Goal: Task Accomplishment & Management: Use online tool/utility

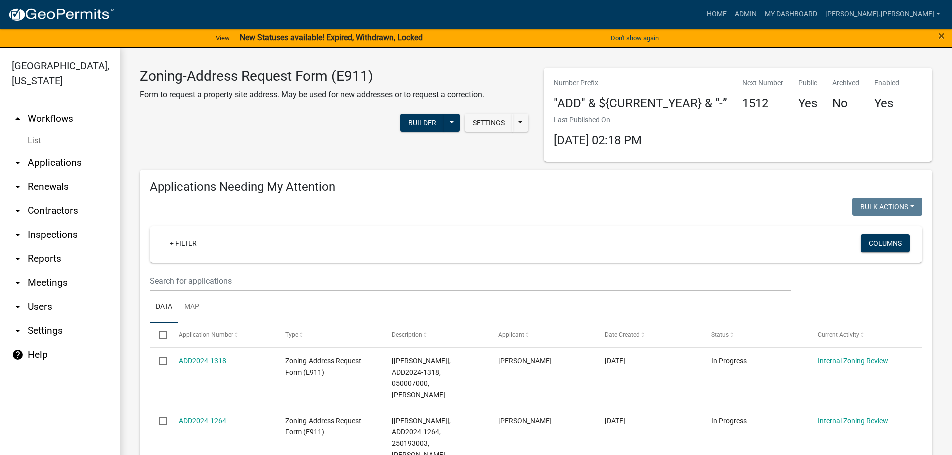
click at [28, 327] on link "arrow_drop_down Settings" at bounding box center [60, 331] width 120 height 24
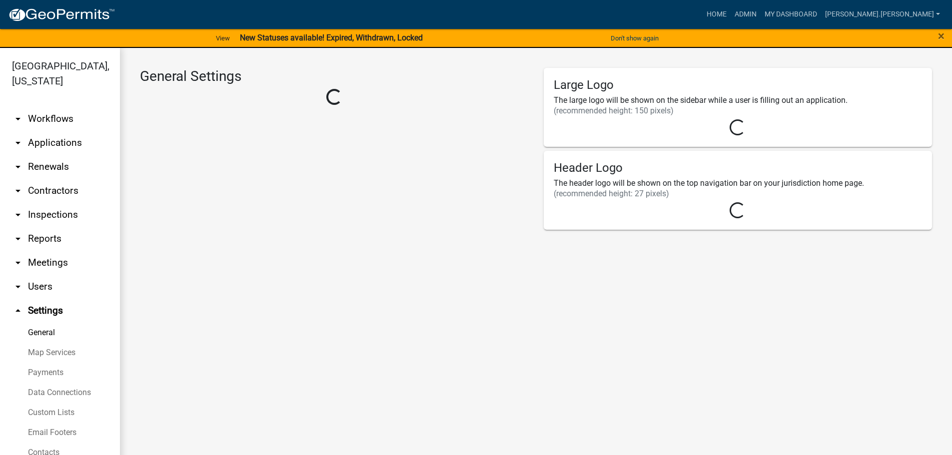
select select "8c2f36c2-ad9a-4ac6-9a91-c5439f13ff5b"
select select "MN"
select select "Central Standard Time"
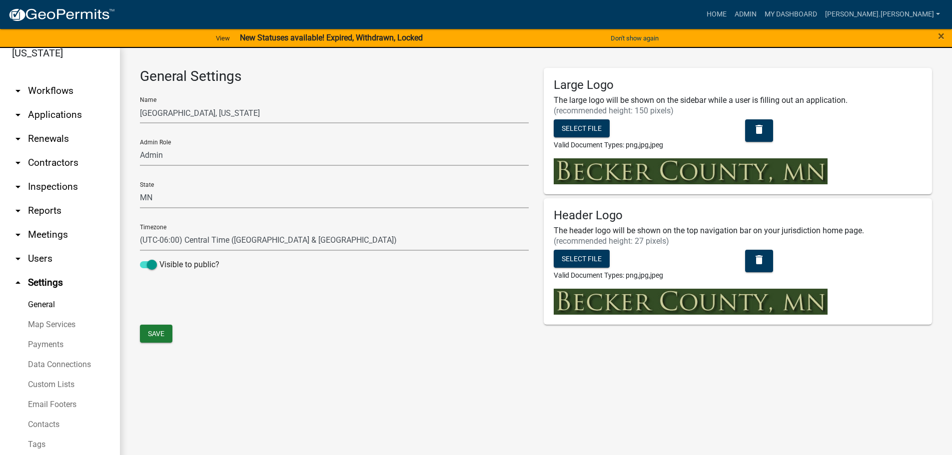
scroll to position [43, 0]
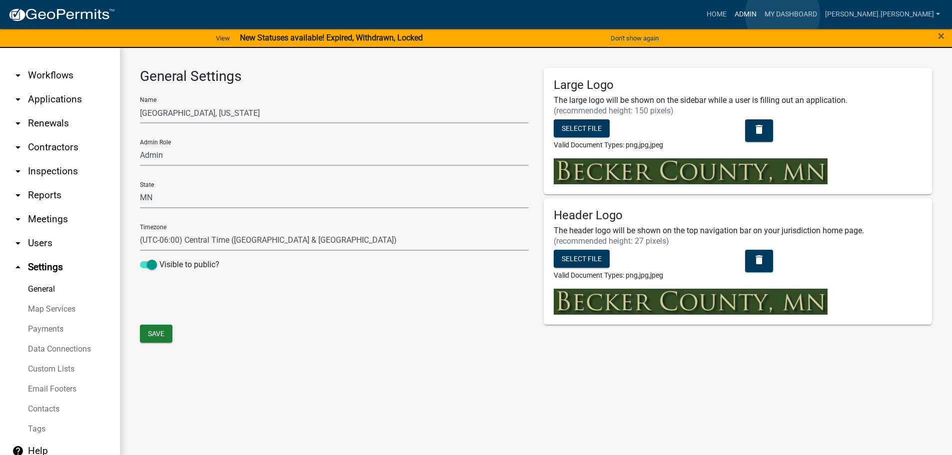
click at [760, 14] on link "Admin" at bounding box center [745, 14] width 30 height 19
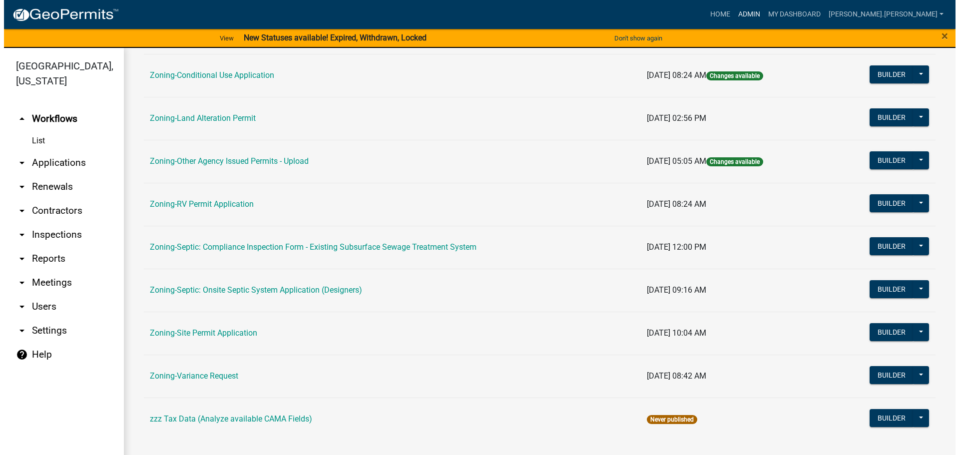
scroll to position [311, 0]
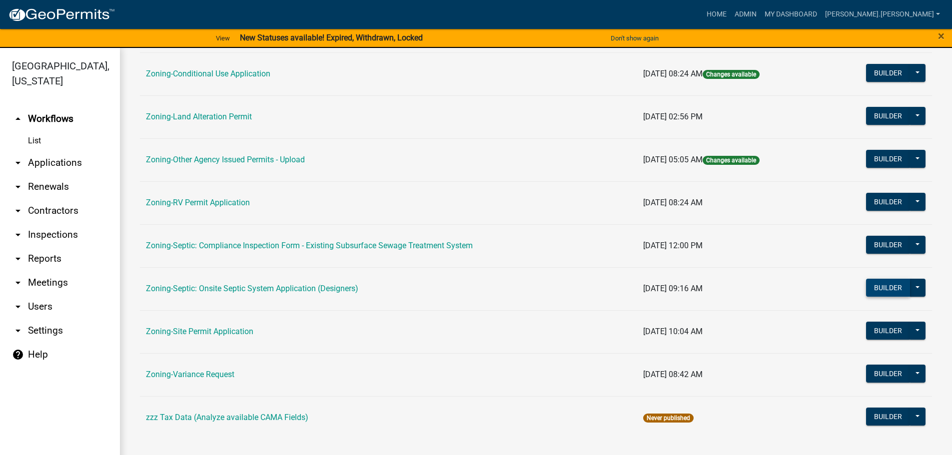
click at [879, 288] on button "Builder" at bounding box center [888, 288] width 44 height 18
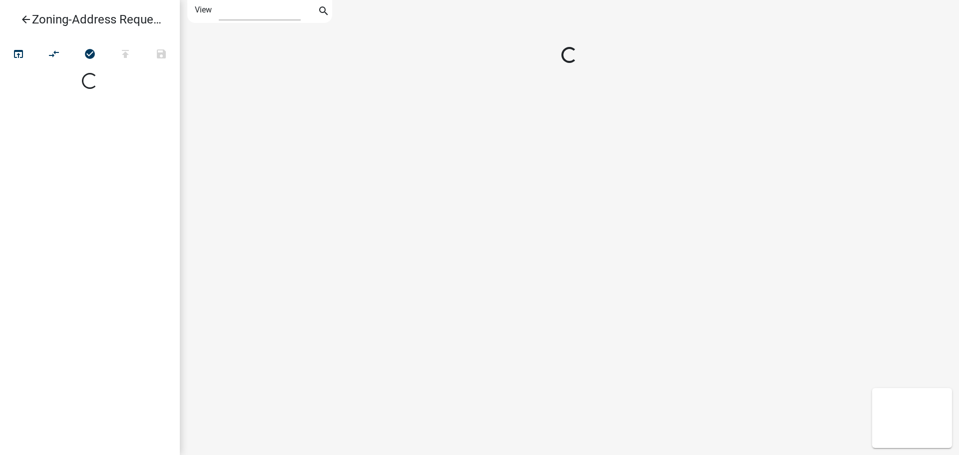
select select "1"
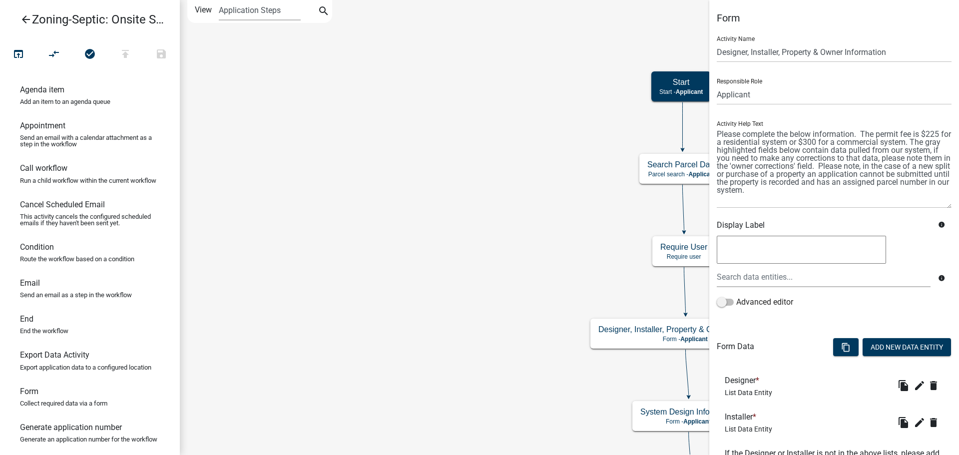
drag, startPoint x: 941, startPoint y: 171, endPoint x: 943, endPoint y: 206, distance: 34.5
click at [943, 206] on textarea at bounding box center [834, 167] width 235 height 81
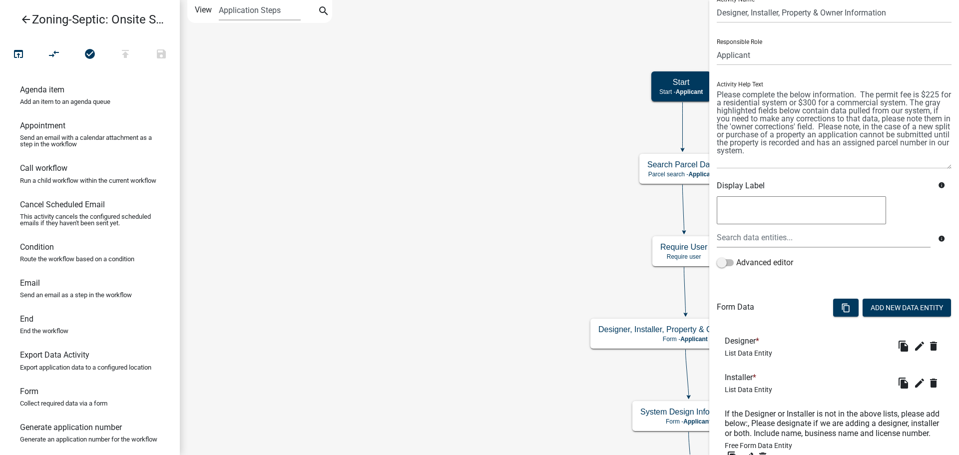
scroll to position [150, 0]
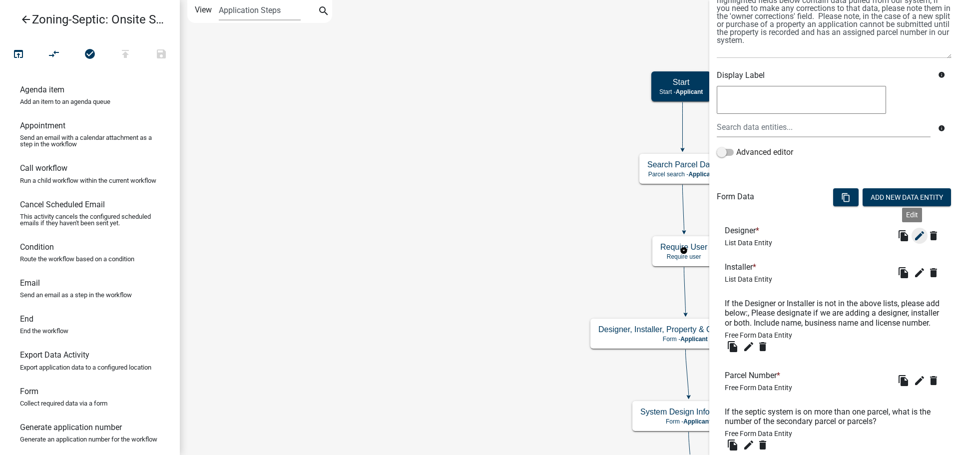
click at [914, 234] on icon "edit" at bounding box center [920, 236] width 12 height 12
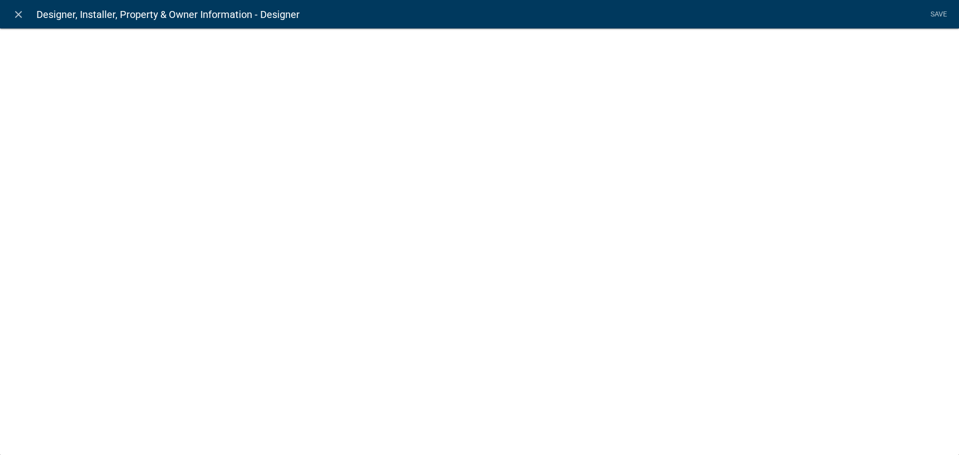
select select "list-data"
select select
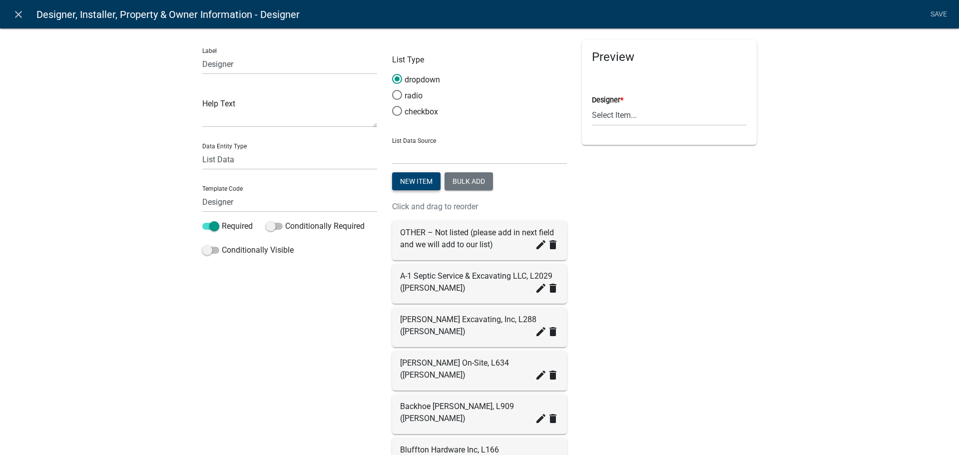
click at [415, 179] on button "New item" at bounding box center [416, 181] width 48 height 18
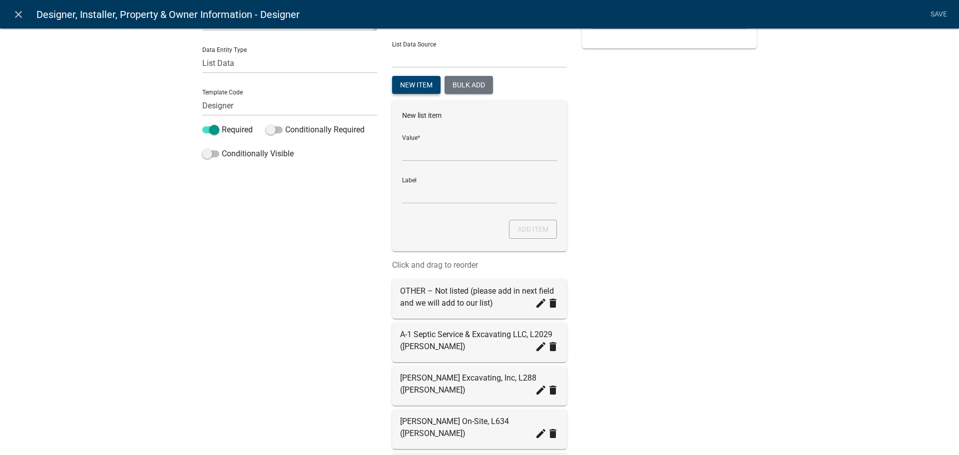
scroll to position [100, 0]
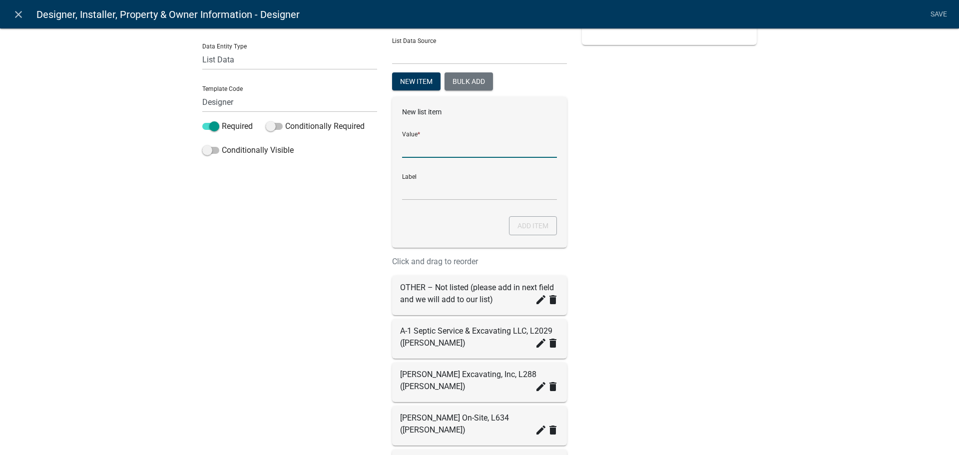
click at [464, 151] on input "List Data Source" at bounding box center [479, 147] width 155 height 20
type input "KDI Services LLC,"
click at [465, 146] on input "KDI Services LLC," at bounding box center [479, 147] width 155 height 20
type input "KDI Services LLC, L4412 (Nathan Kelley)"
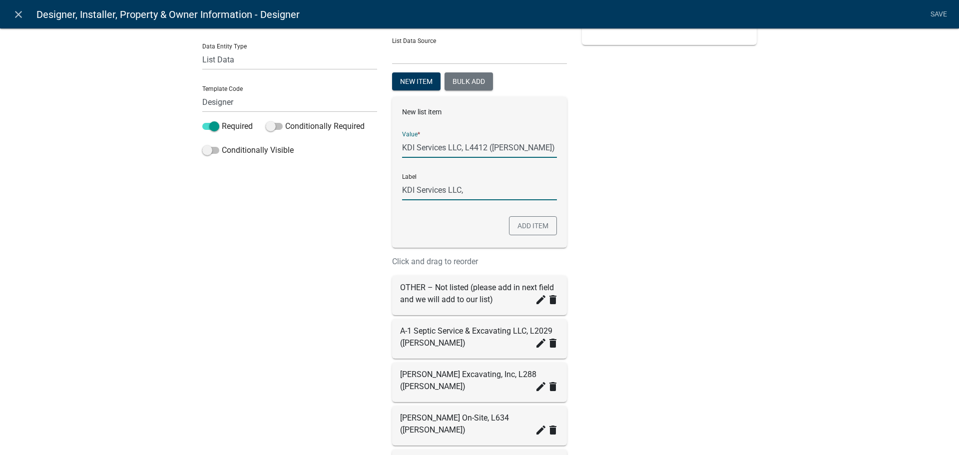
type input "KDI Services LLC, L4412 (Nathan Kelley)"
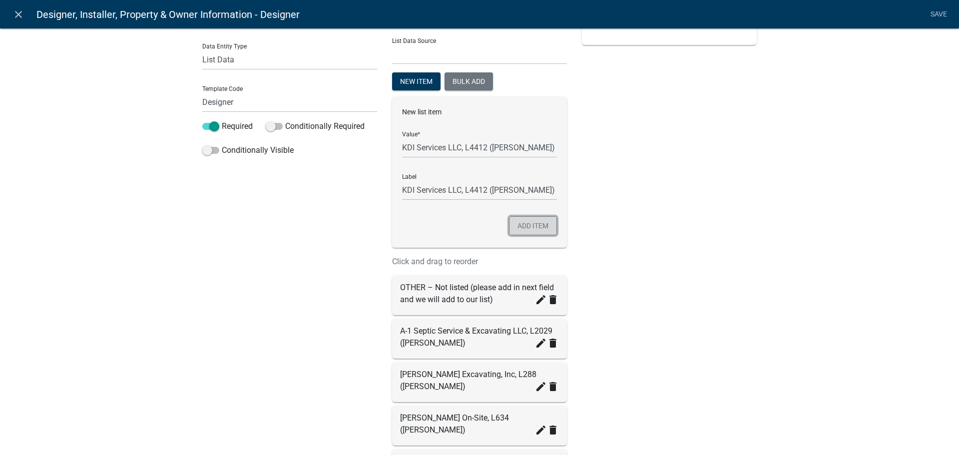
click at [529, 226] on button "Add item" at bounding box center [533, 225] width 48 height 19
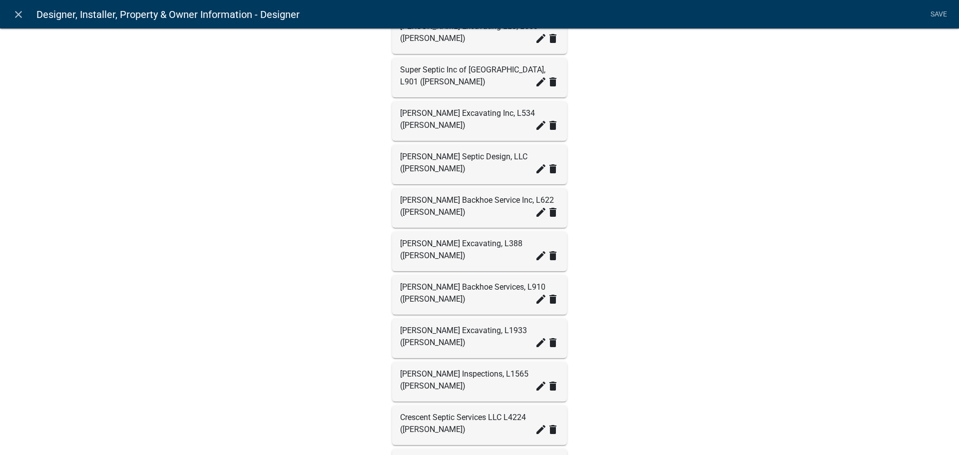
scroll to position [2148, 0]
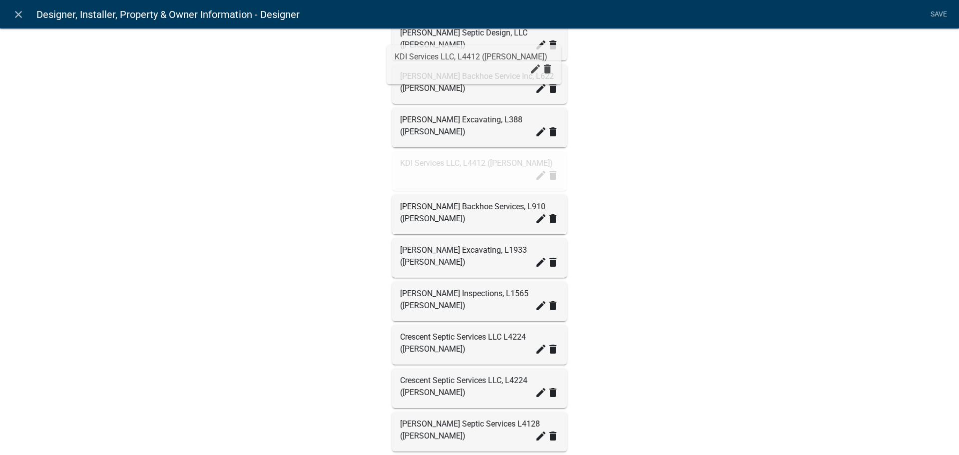
drag, startPoint x: 493, startPoint y: 358, endPoint x: 491, endPoint y: 54, distance: 304.2
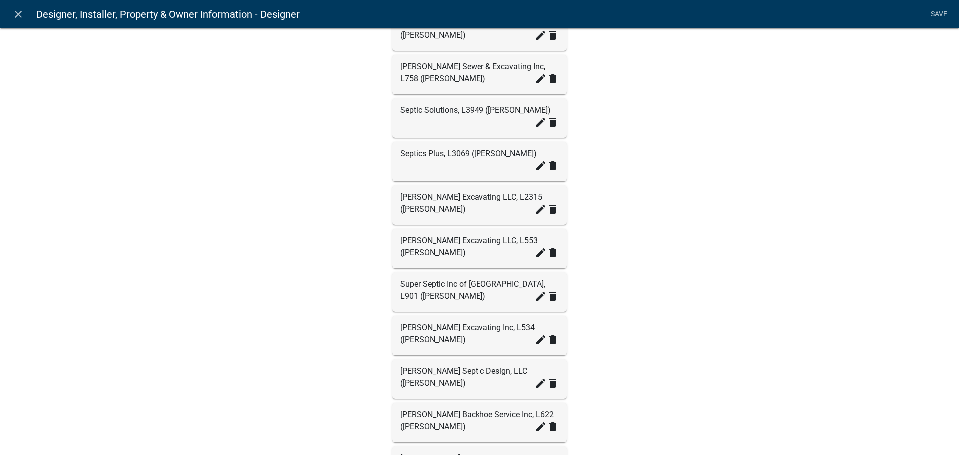
scroll to position [1798, 0]
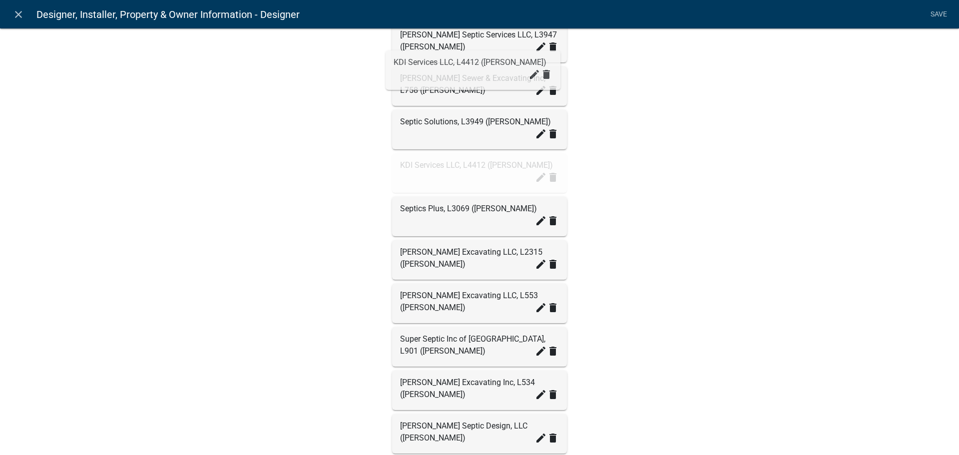
drag, startPoint x: 425, startPoint y: 420, endPoint x: 422, endPoint y: 74, distance: 345.2
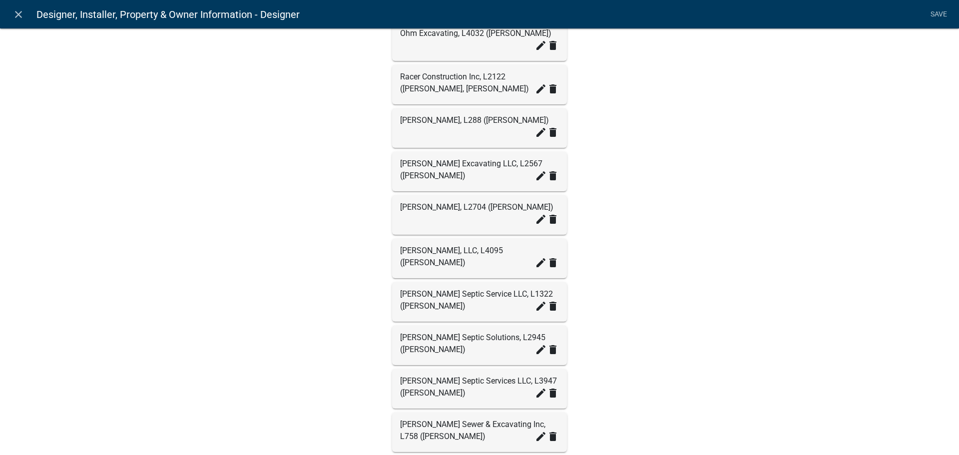
scroll to position [1449, 0]
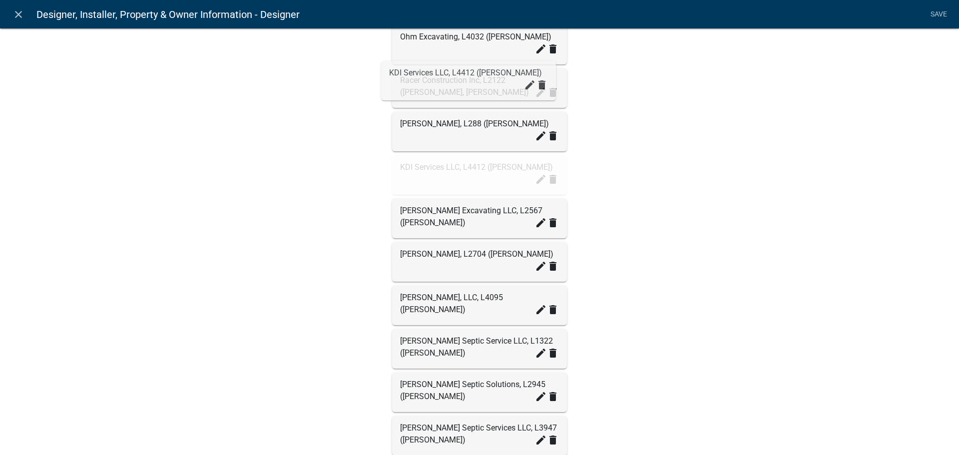
drag, startPoint x: 452, startPoint y: 435, endPoint x: 445, endPoint y: 88, distance: 346.8
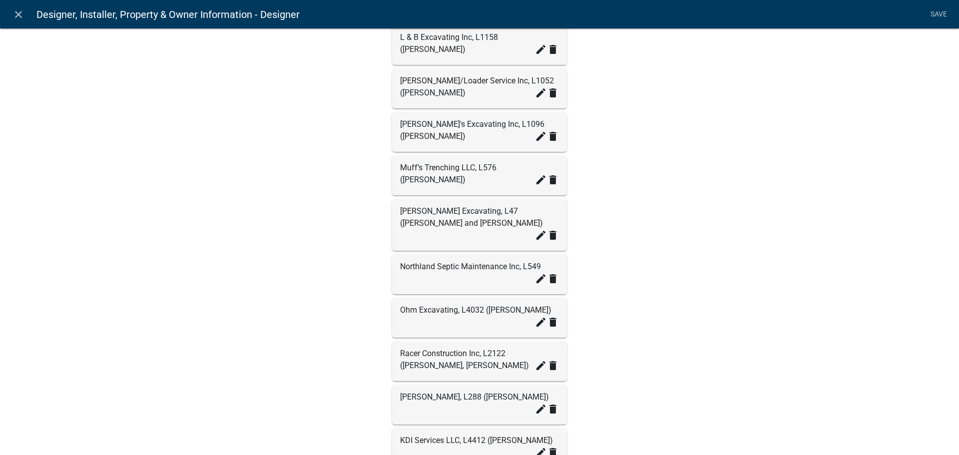
scroll to position [1099, 0]
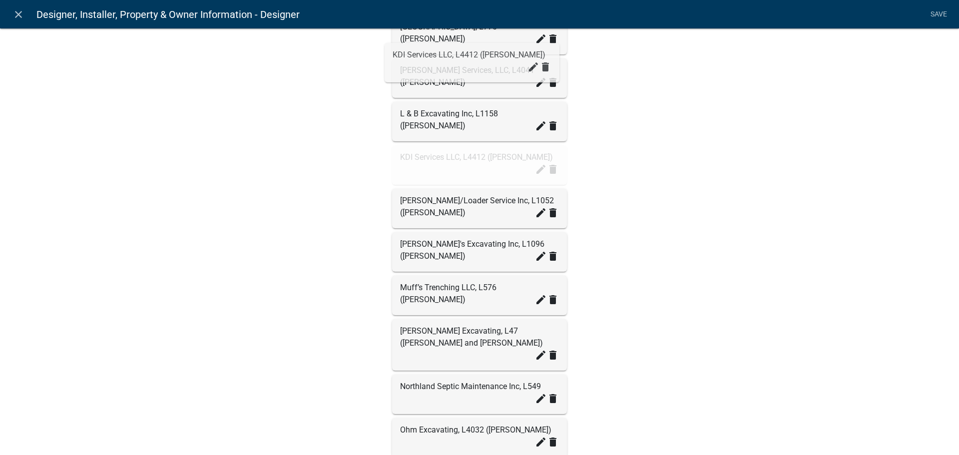
drag, startPoint x: 468, startPoint y: 445, endPoint x: 465, endPoint y: 65, distance: 379.7
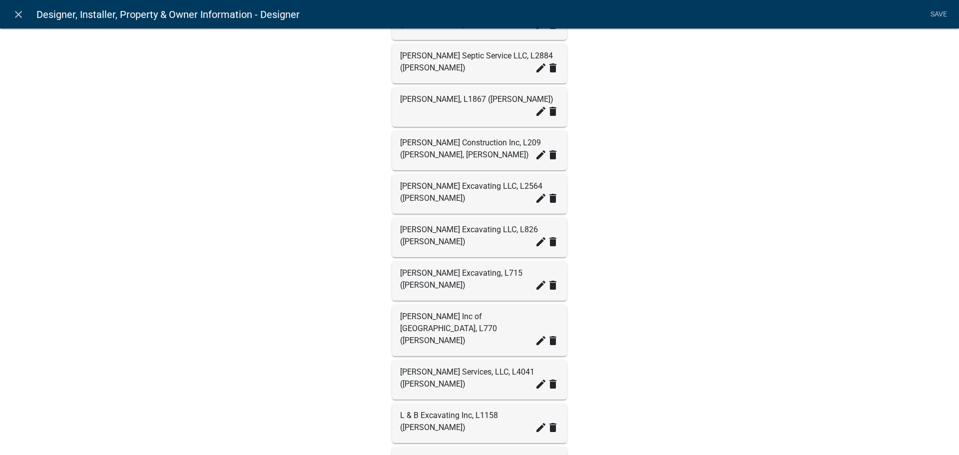
scroll to position [799, 0]
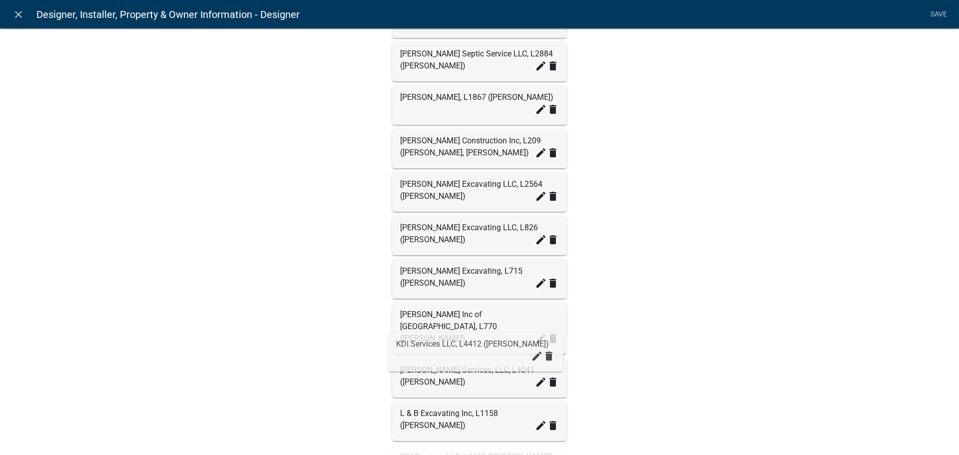
drag, startPoint x: 447, startPoint y: 416, endPoint x: 447, endPoint y: 362, distance: 53.5
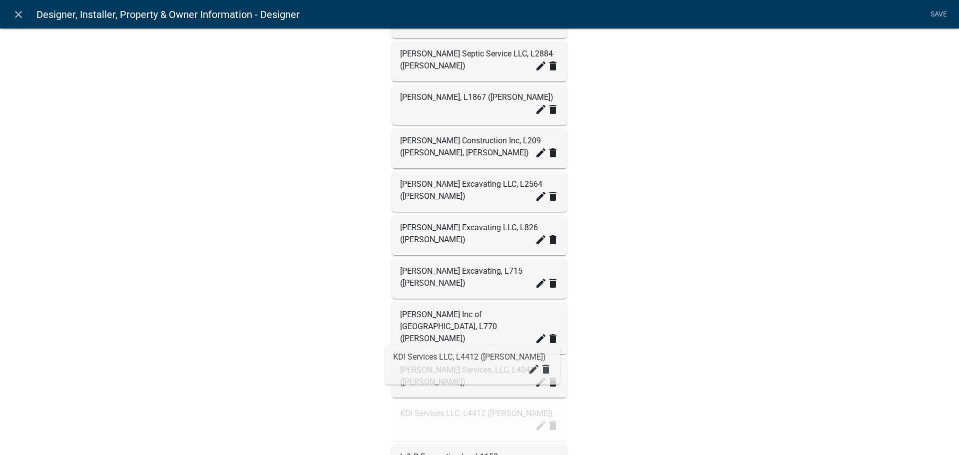
drag, startPoint x: 448, startPoint y: 404, endPoint x: 445, endPoint y: 364, distance: 40.6
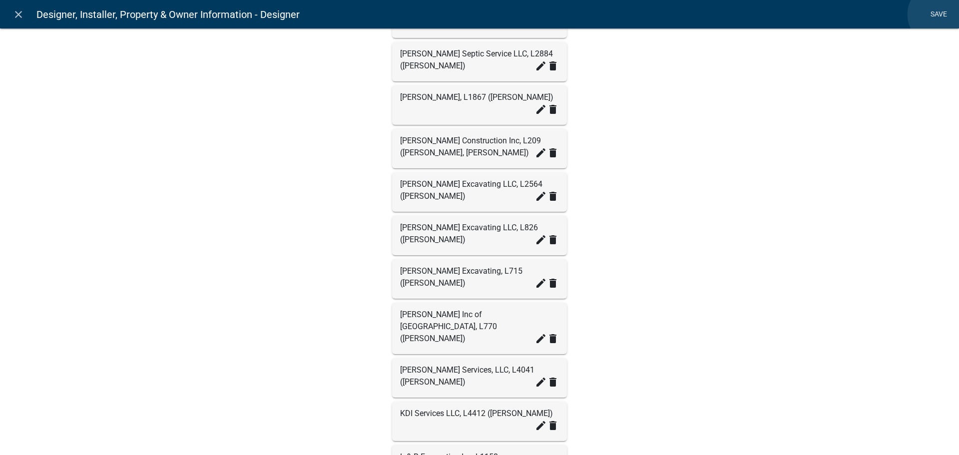
click at [939, 14] on link "Save" at bounding box center [938, 14] width 25 height 19
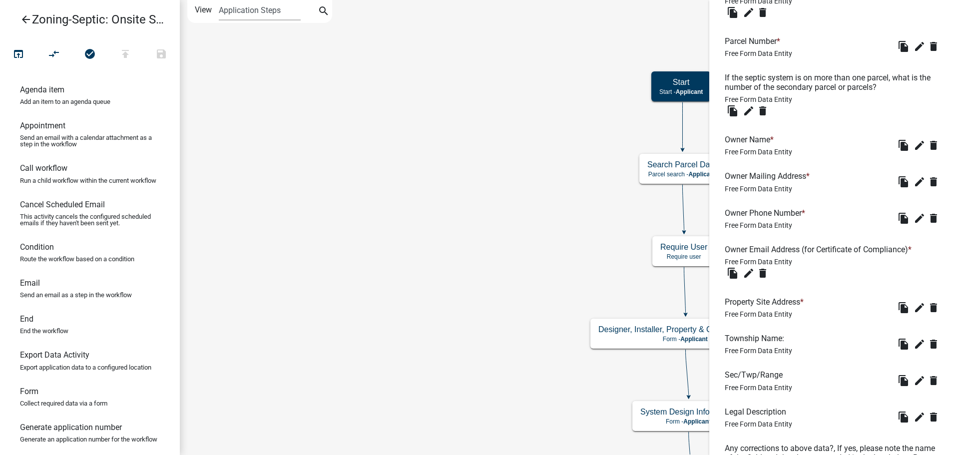
scroll to position [577, 0]
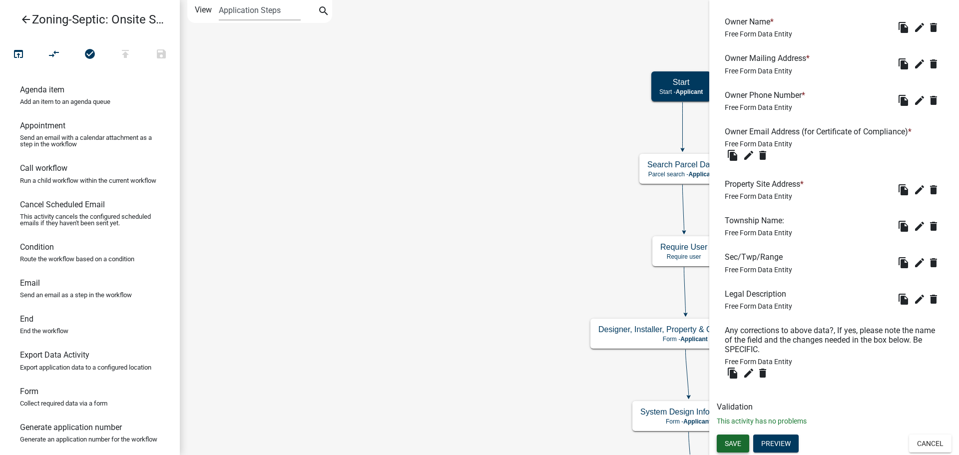
click at [734, 447] on span "Save" at bounding box center [733, 443] width 16 height 8
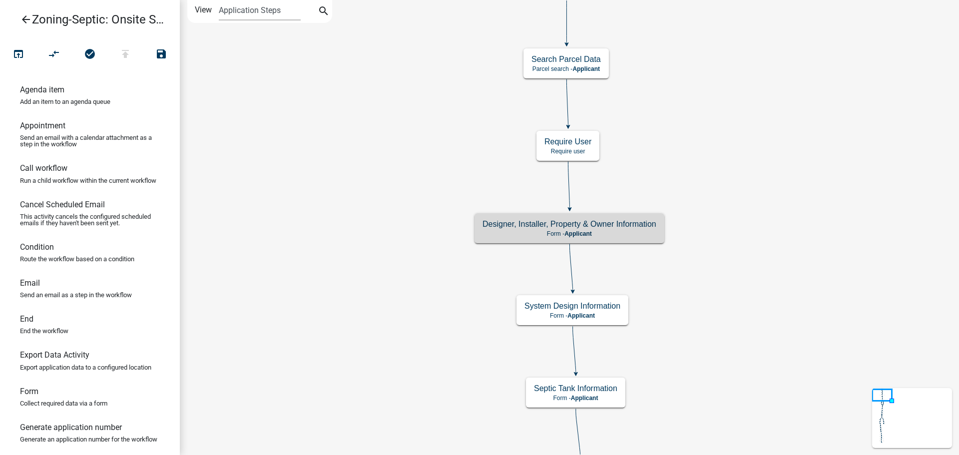
scroll to position [0, 0]
click at [130, 52] on icon "publish" at bounding box center [125, 55] width 12 height 14
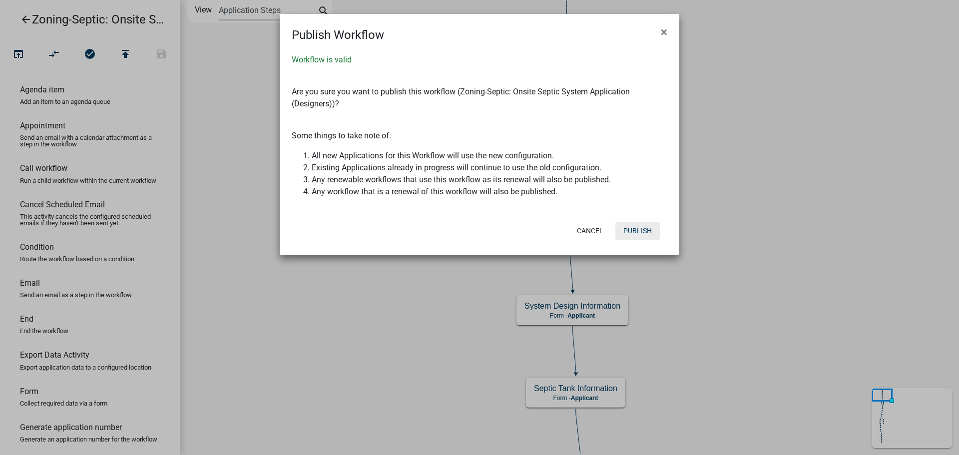
click at [625, 230] on button "Publish" at bounding box center [637, 231] width 44 height 18
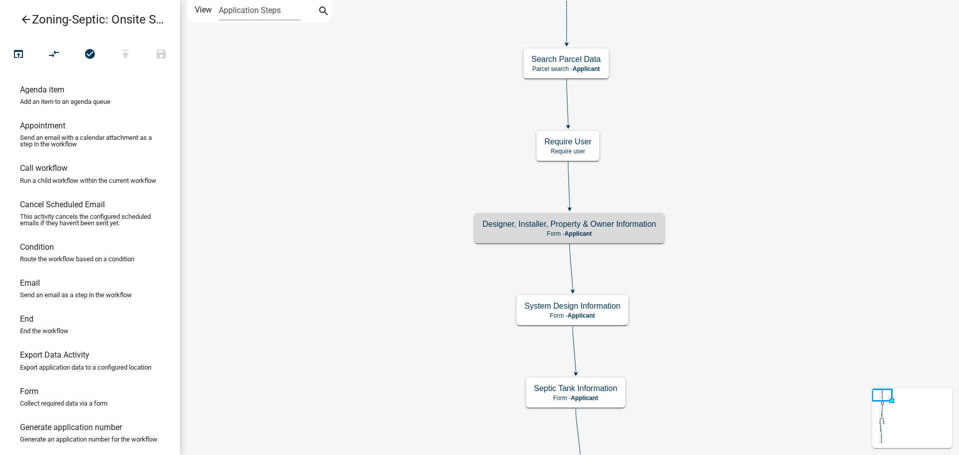
click at [25, 19] on icon "arrow_back" at bounding box center [26, 20] width 12 height 14
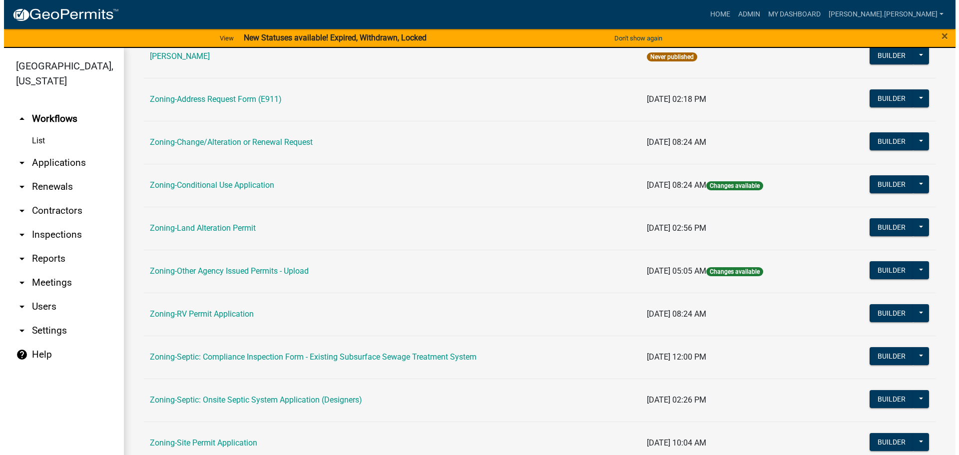
scroll to position [300, 0]
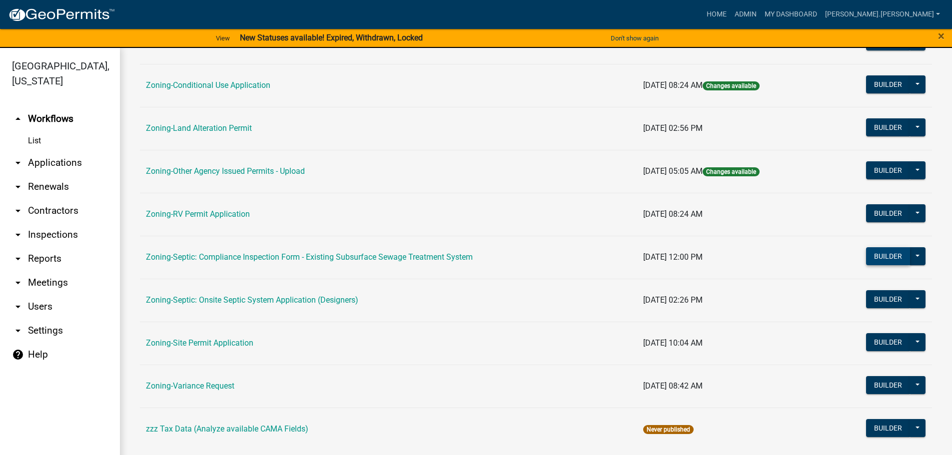
click at [871, 257] on button "Builder" at bounding box center [888, 256] width 44 height 18
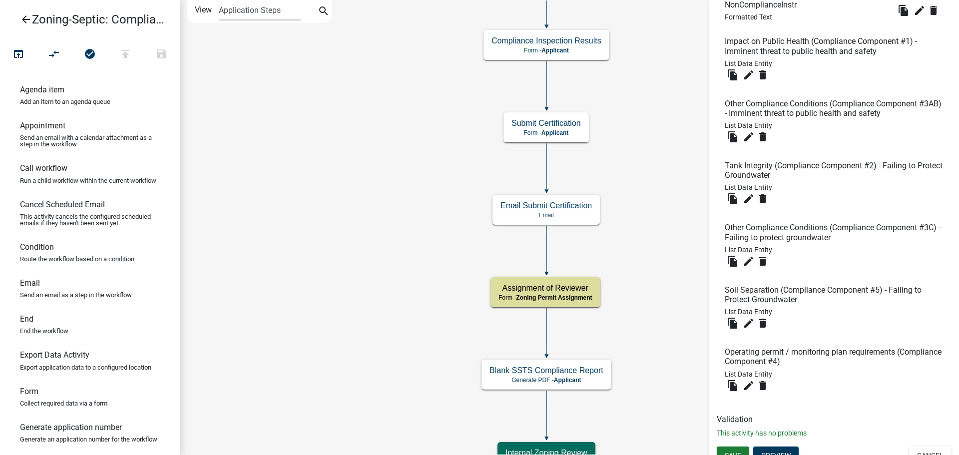
scroll to position [426, 0]
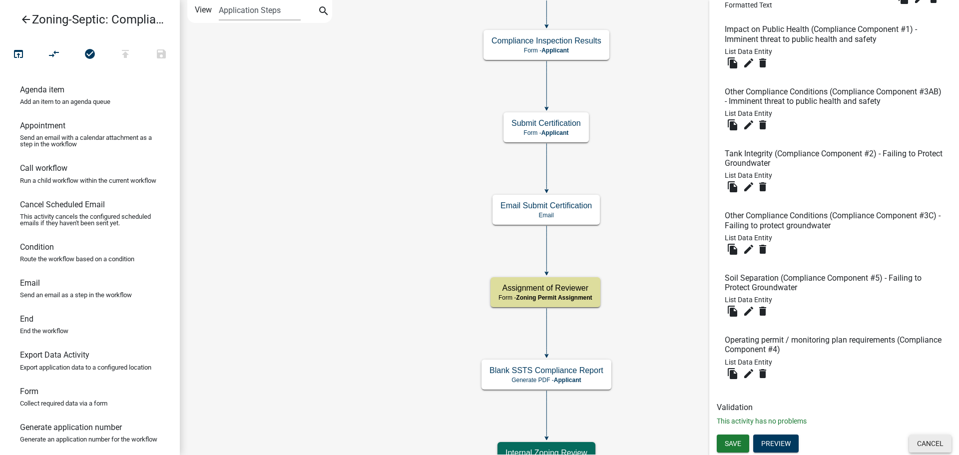
click at [928, 443] on button "Cancel" at bounding box center [930, 444] width 42 height 18
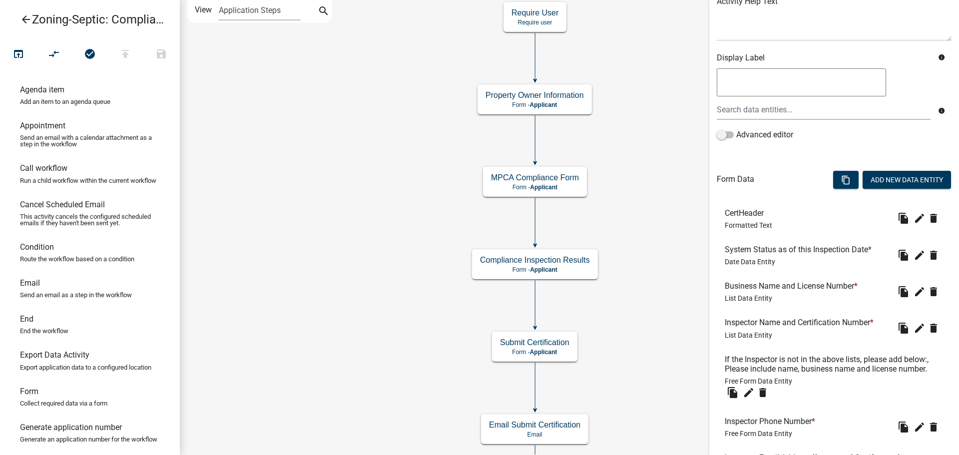
scroll to position [150, 0]
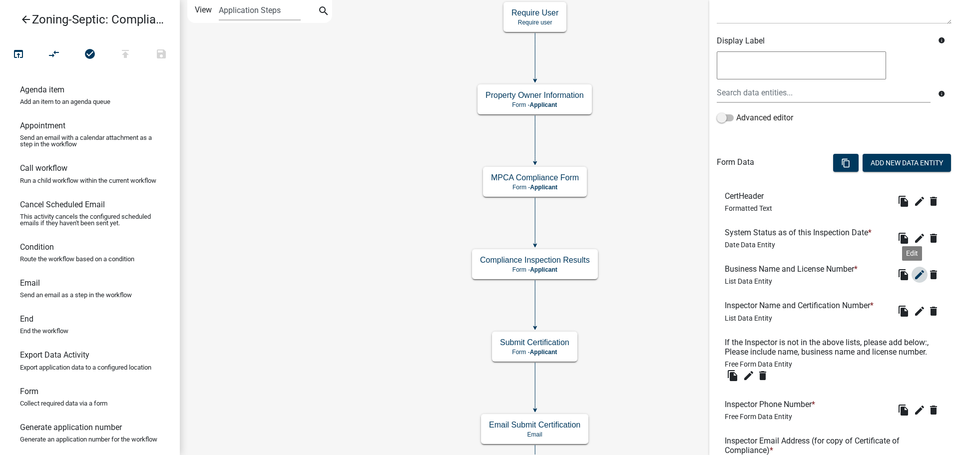
click at [914, 273] on icon "edit" at bounding box center [920, 275] width 12 height 12
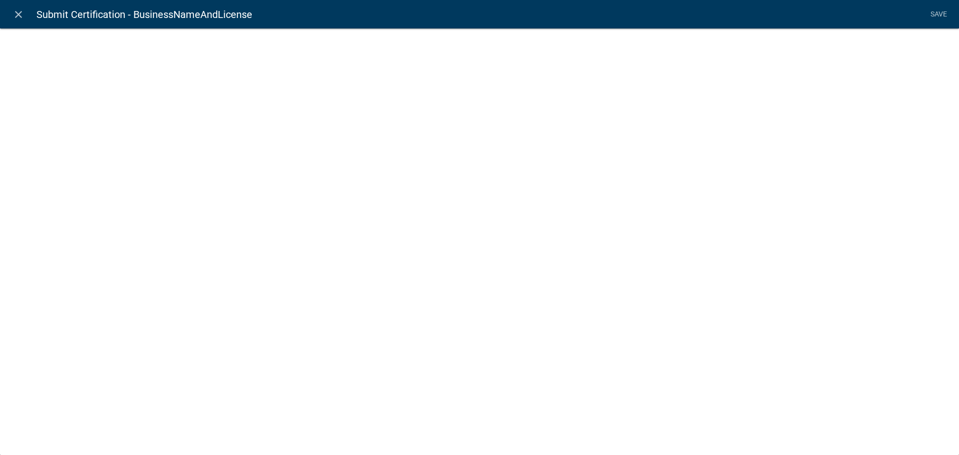
select select "list-data"
select select
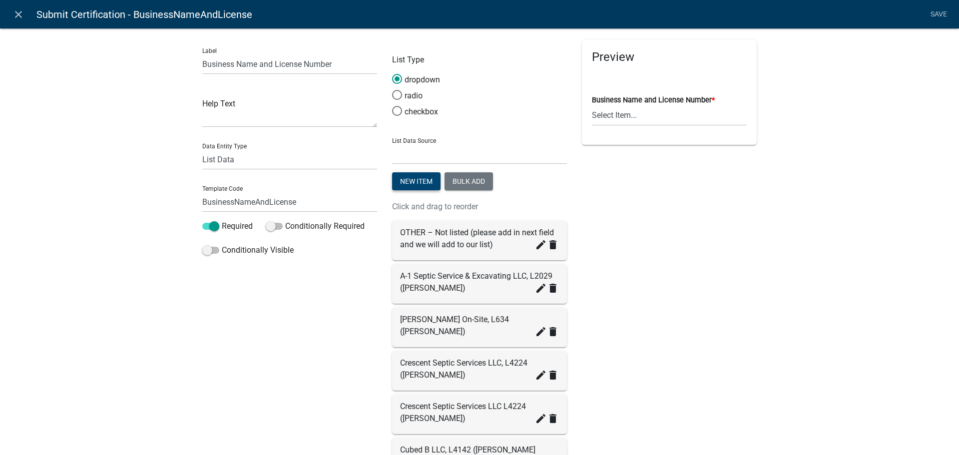
click at [399, 182] on button "New item" at bounding box center [416, 181] width 48 height 18
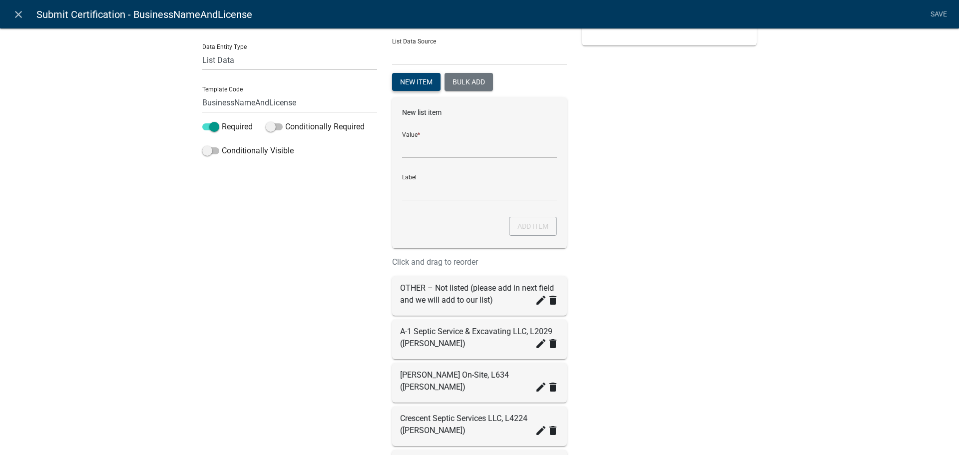
scroll to position [100, 0]
click at [436, 148] on input "List Data Source" at bounding box center [479, 147] width 155 height 20
type input "KDI Services LLC, L4412 (Nathan Kelley)"
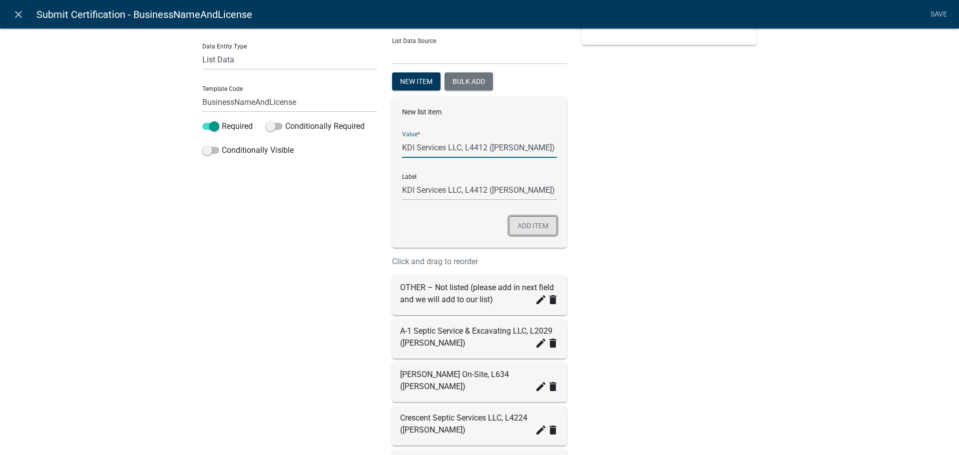
click at [534, 228] on button "Add item" at bounding box center [533, 225] width 48 height 19
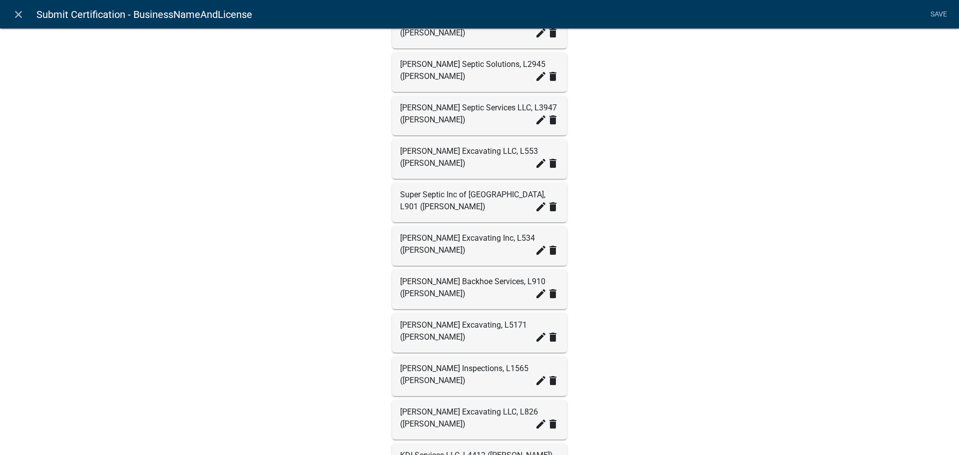
scroll to position [949, 0]
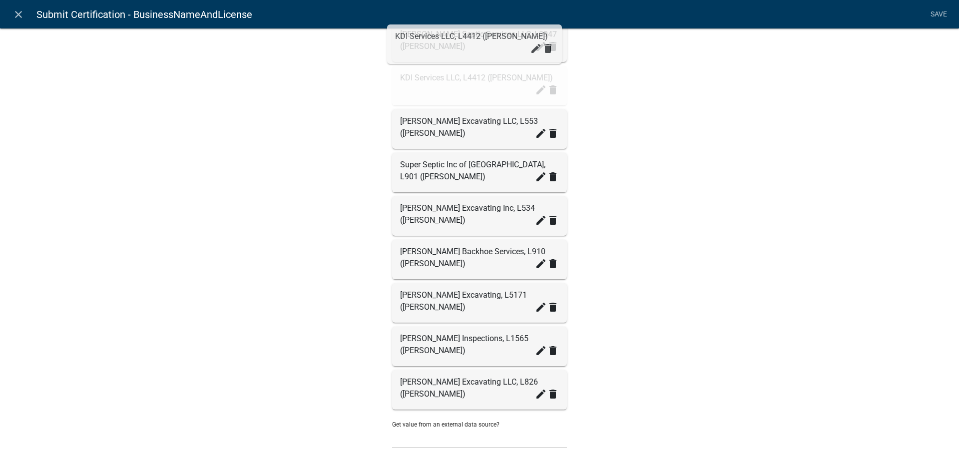
drag, startPoint x: 452, startPoint y: 330, endPoint x: 452, endPoint y: 44, distance: 285.8
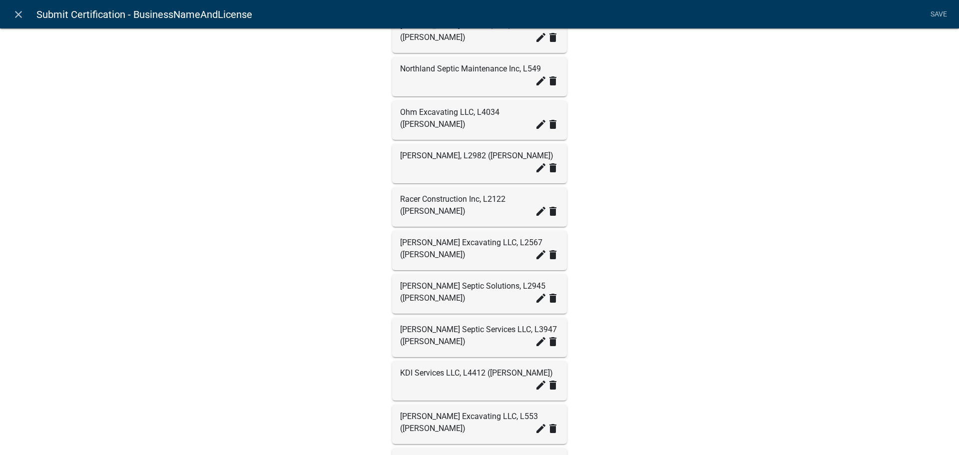
scroll to position [599, 0]
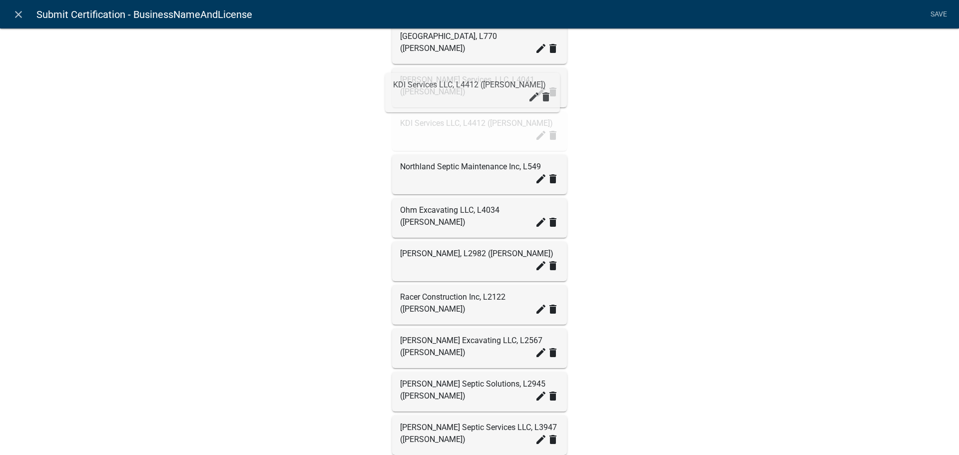
drag, startPoint x: 462, startPoint y: 392, endPoint x: 459, endPoint y: 92, distance: 299.8
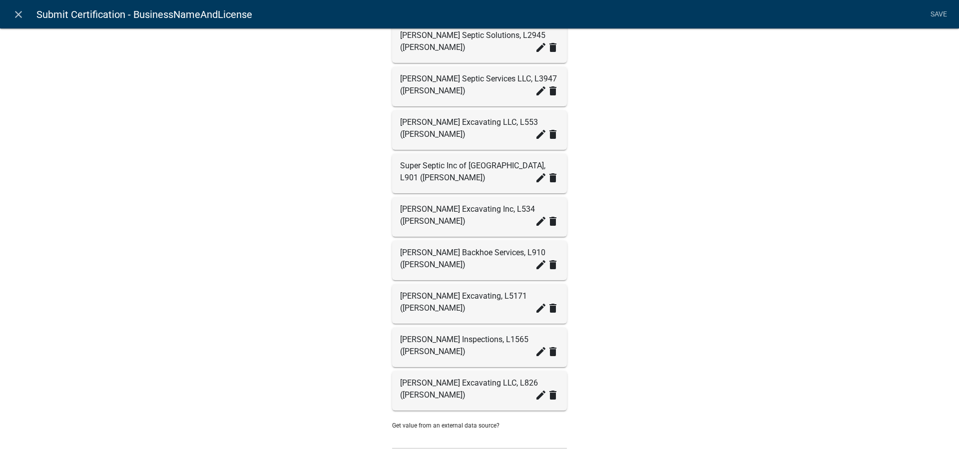
scroll to position [949, 0]
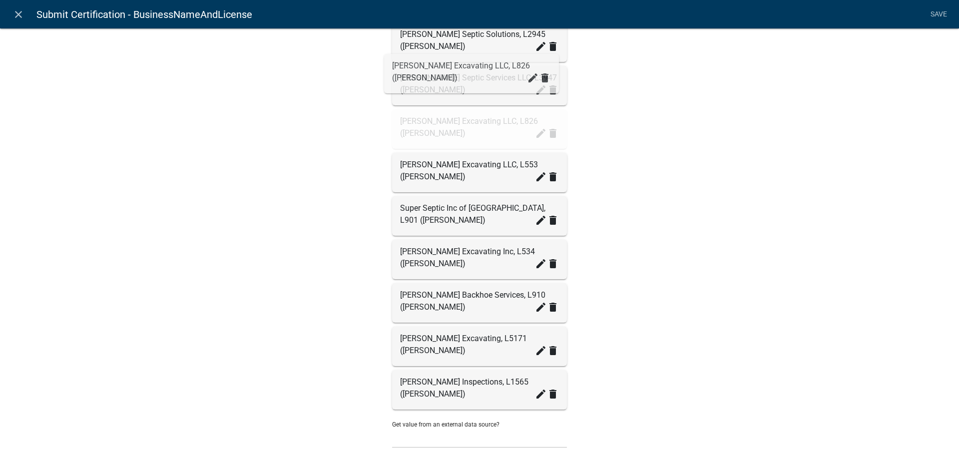
drag, startPoint x: 441, startPoint y: 340, endPoint x: 437, endPoint y: 69, distance: 271.3
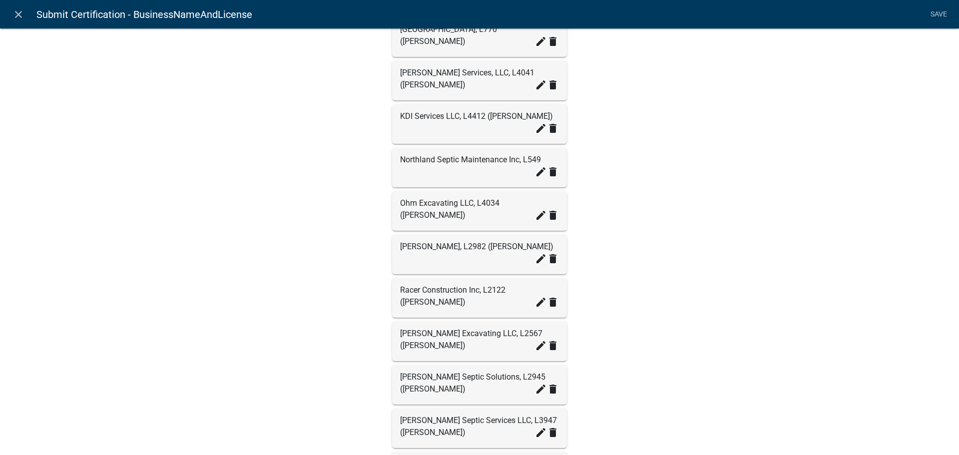
scroll to position [599, 0]
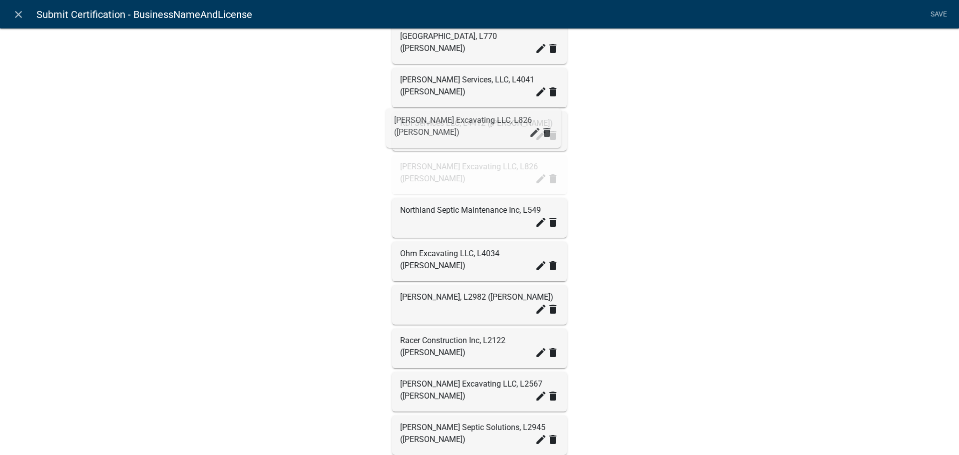
drag, startPoint x: 473, startPoint y: 431, endPoint x: 471, endPoint y: 128, distance: 302.8
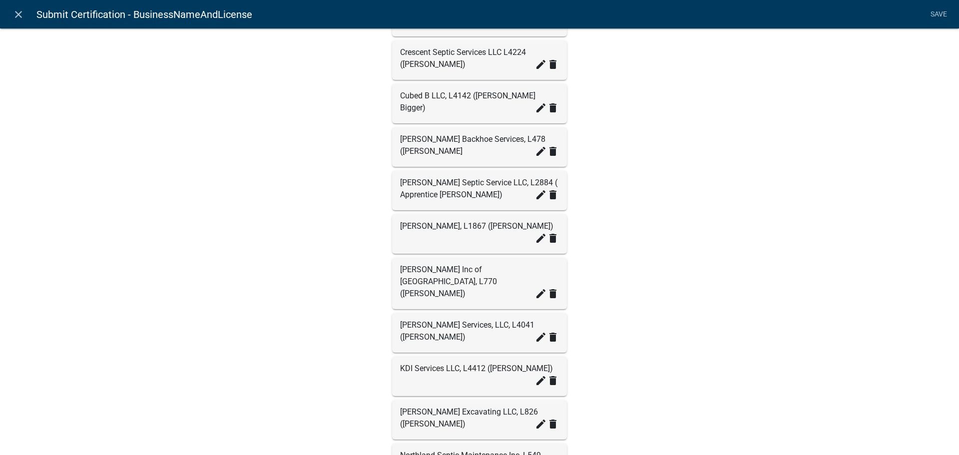
scroll to position [350, 0]
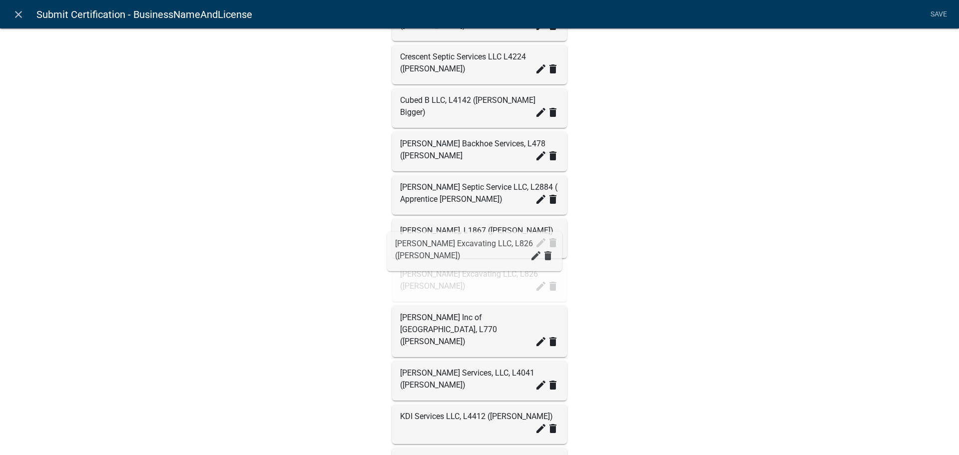
drag, startPoint x: 445, startPoint y: 382, endPoint x: 444, endPoint y: 245, distance: 137.4
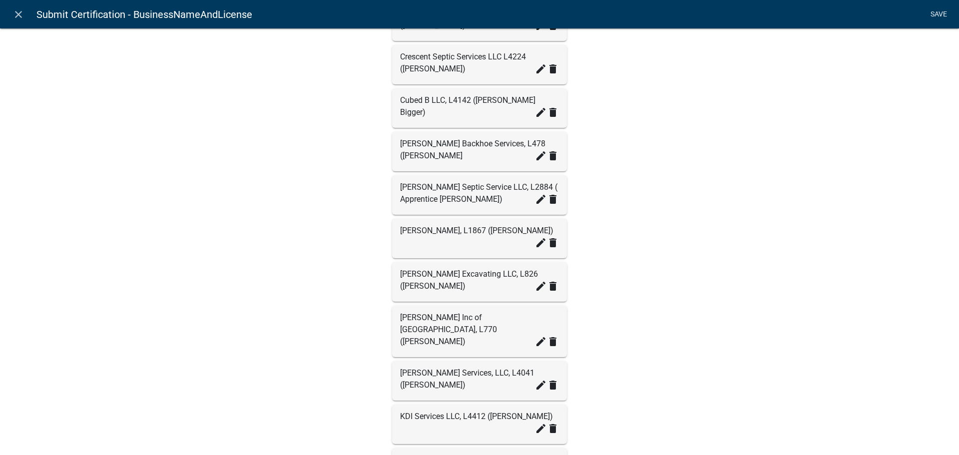
click at [939, 12] on link "Save" at bounding box center [938, 14] width 25 height 19
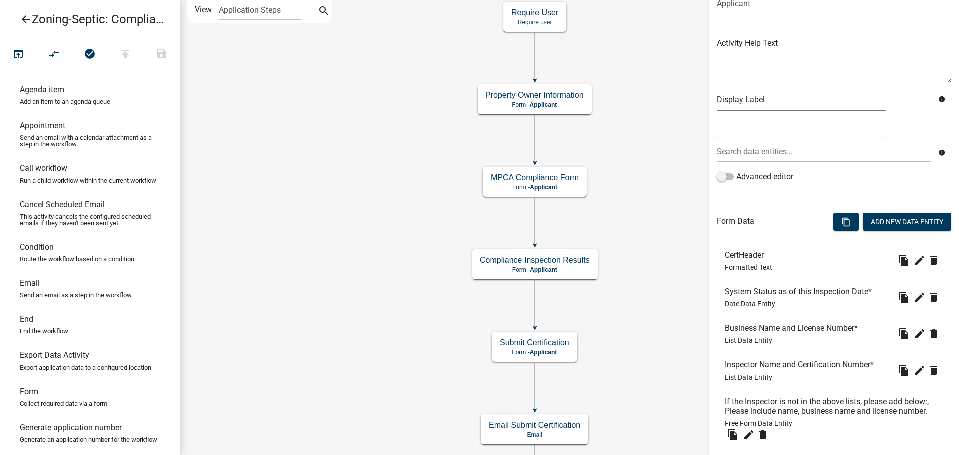
scroll to position [100, 0]
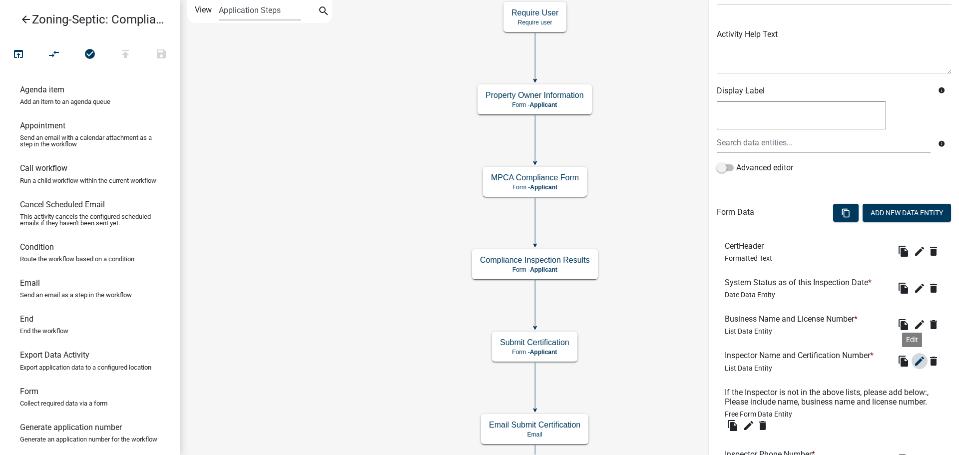
click at [914, 362] on icon "edit" at bounding box center [920, 361] width 12 height 12
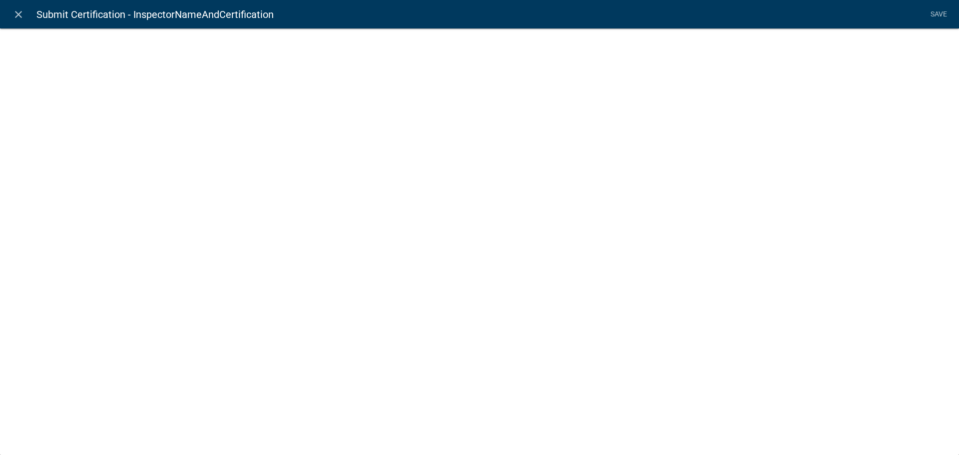
select select "list-data"
select select
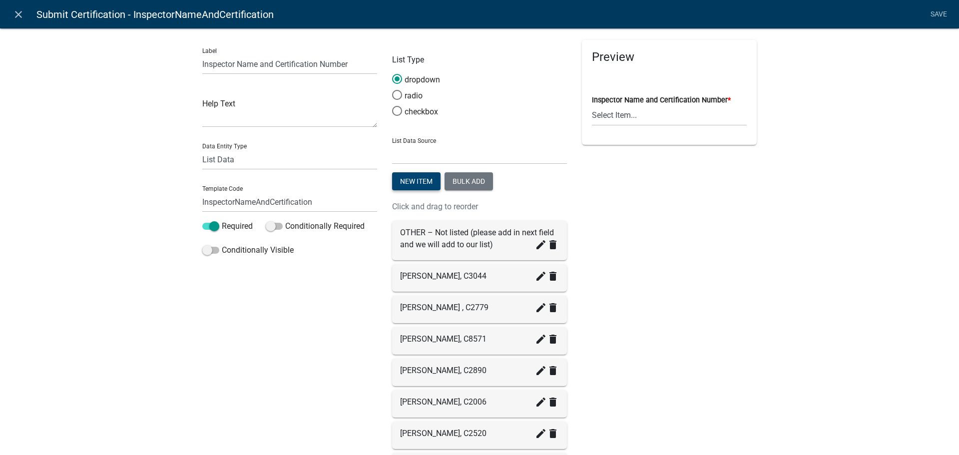
click at [406, 182] on button "New item" at bounding box center [416, 181] width 48 height 18
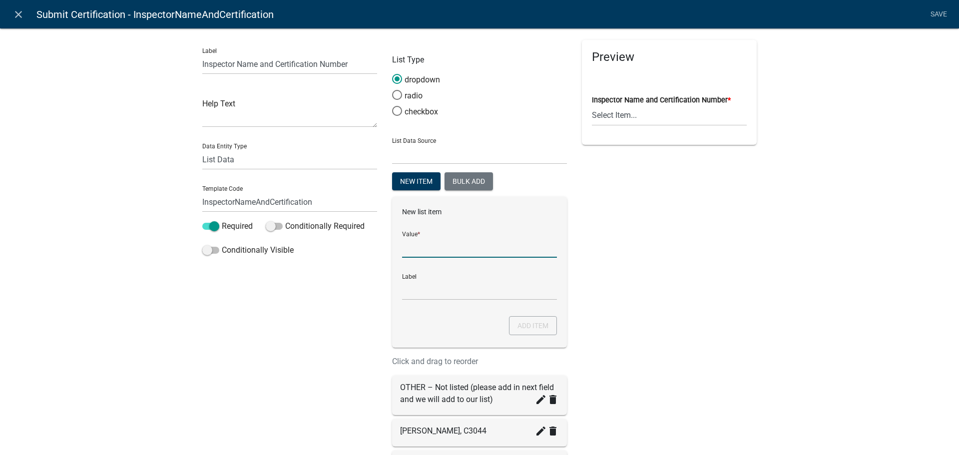
drag, startPoint x: 437, startPoint y: 250, endPoint x: 445, endPoint y: 250, distance: 8.0
click at [437, 250] on input "List Data Source" at bounding box center [479, 247] width 155 height 20
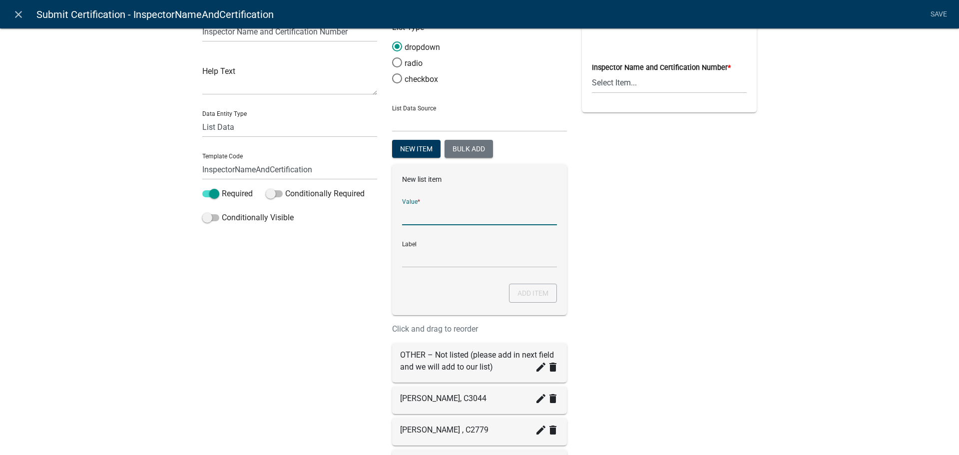
scroll to position [50, 0]
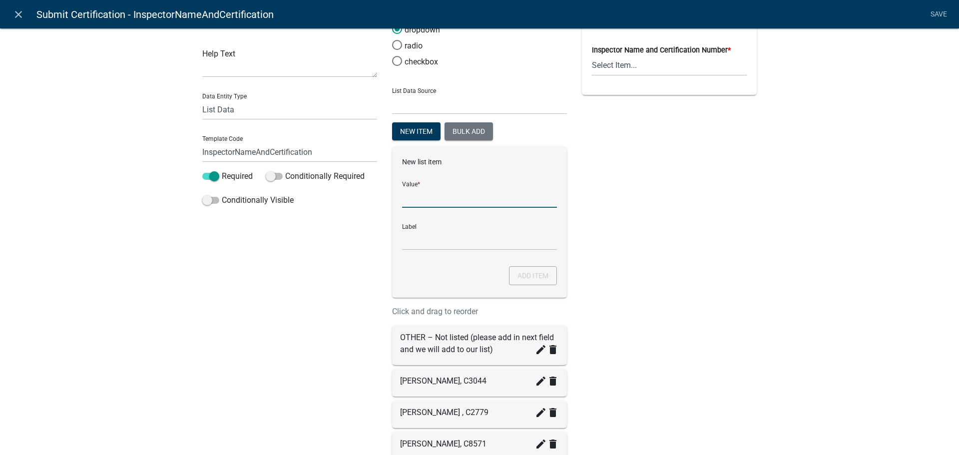
click at [414, 203] on input "List Data Source" at bounding box center [479, 197] width 155 height 20
type input "Nathan P Kelley, C3442"
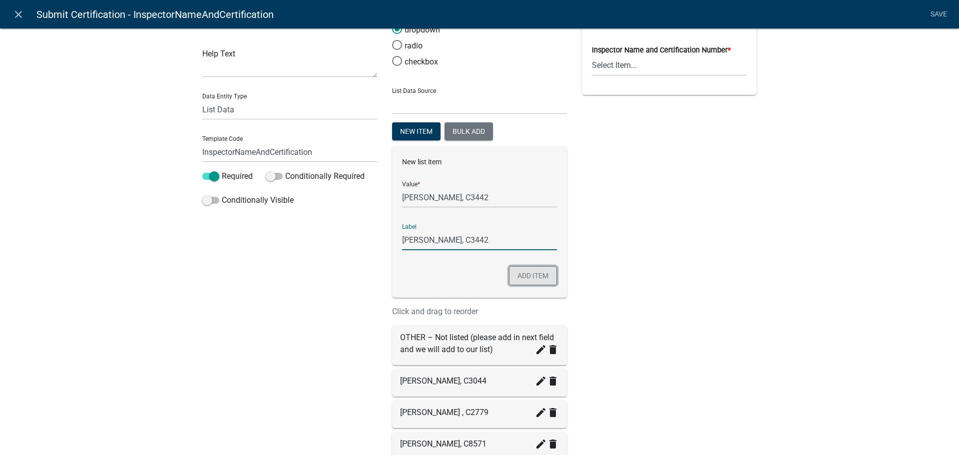
click at [538, 277] on button "Add item" at bounding box center [533, 275] width 48 height 19
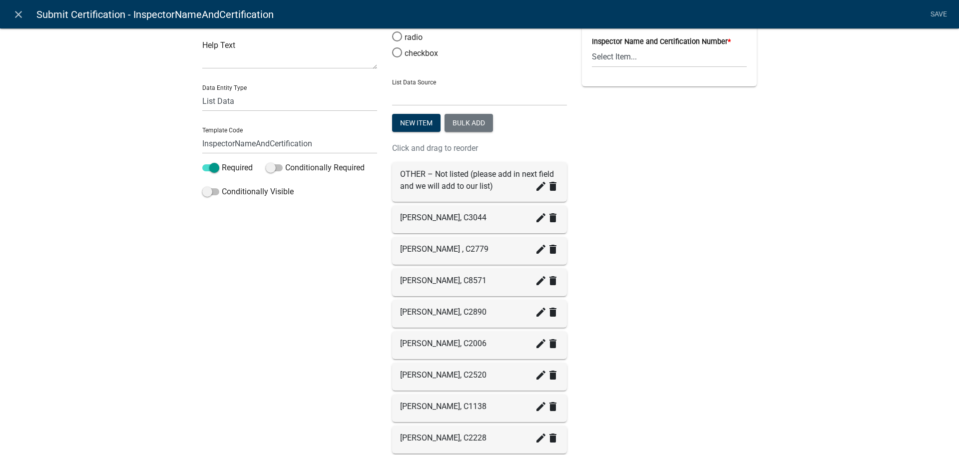
scroll to position [0, 0]
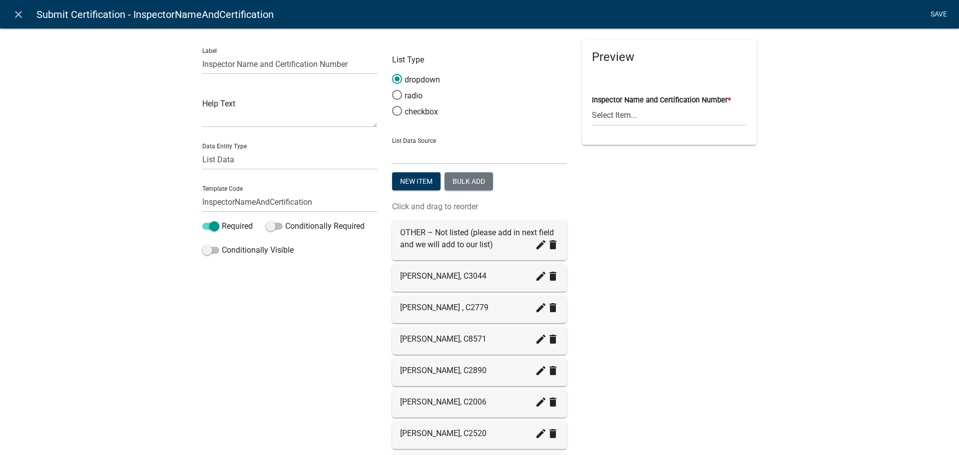
click at [941, 10] on link "Save" at bounding box center [938, 14] width 25 height 19
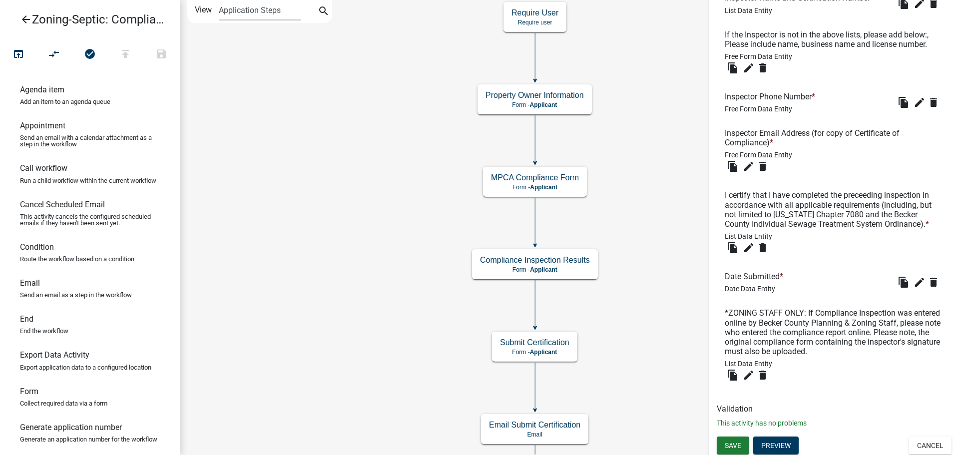
scroll to position [460, 0]
click at [731, 444] on span "Save" at bounding box center [733, 443] width 16 height 8
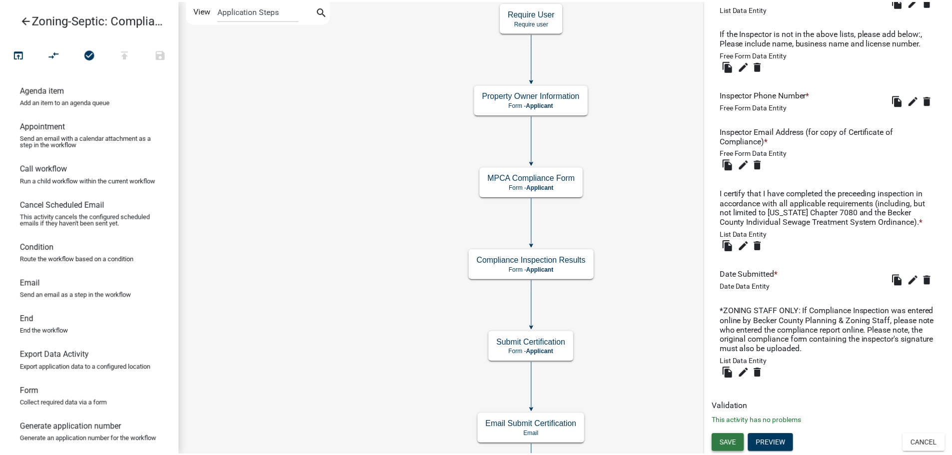
scroll to position [0, 0]
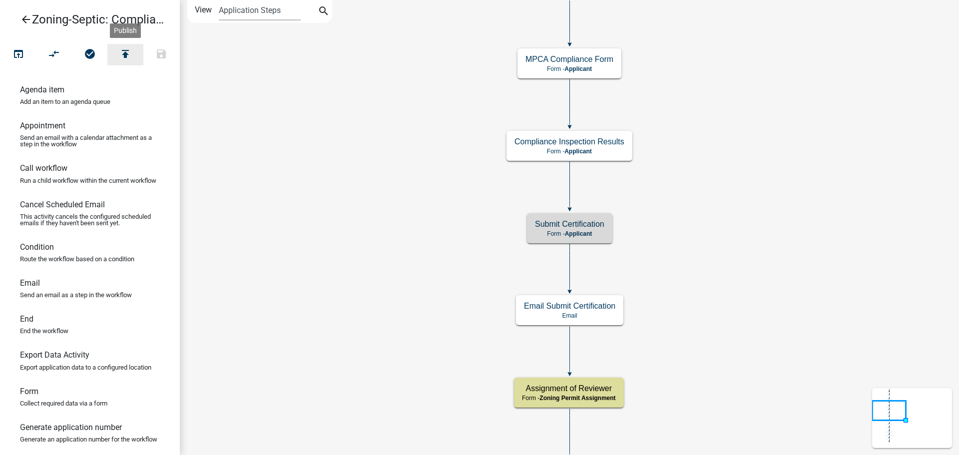
click at [125, 48] on icon "publish" at bounding box center [125, 55] width 12 height 14
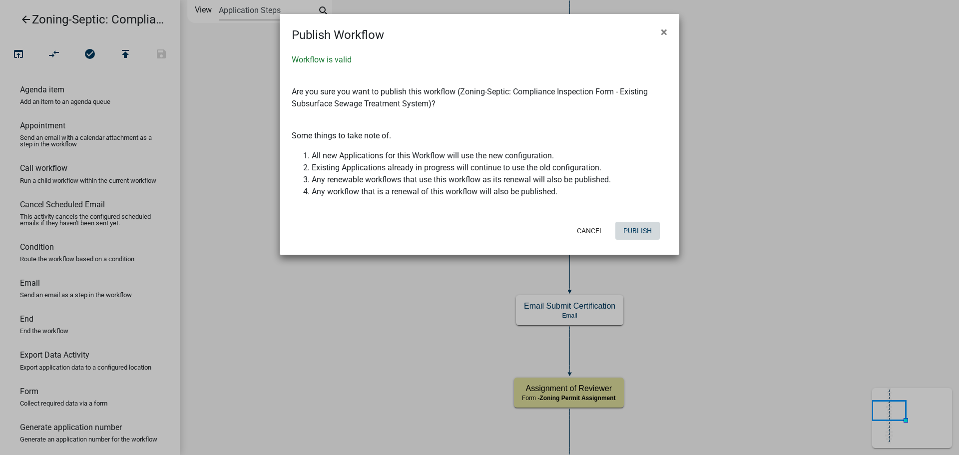
click at [637, 234] on button "Publish" at bounding box center [637, 231] width 44 height 18
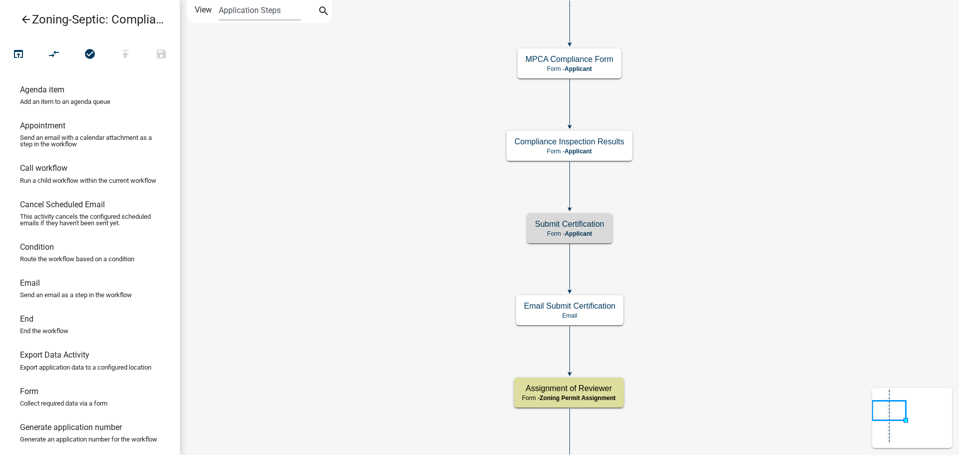
click at [23, 20] on icon "arrow_back" at bounding box center [26, 20] width 12 height 14
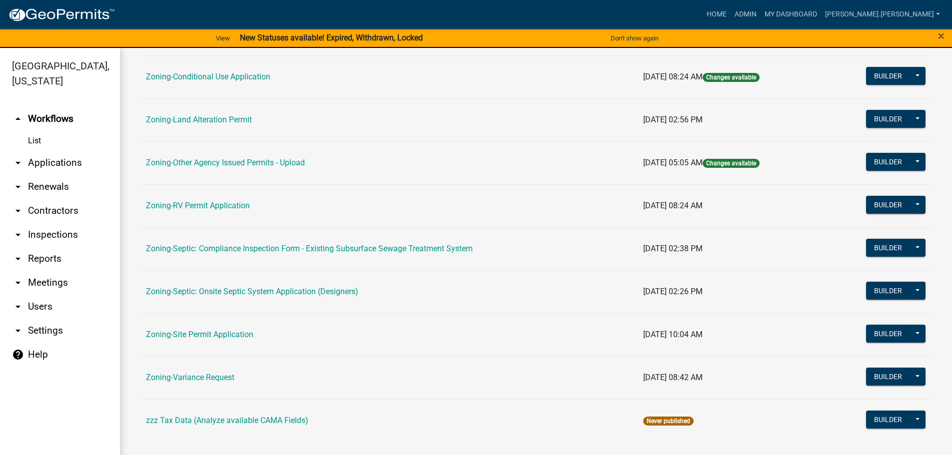
scroll to position [311, 0]
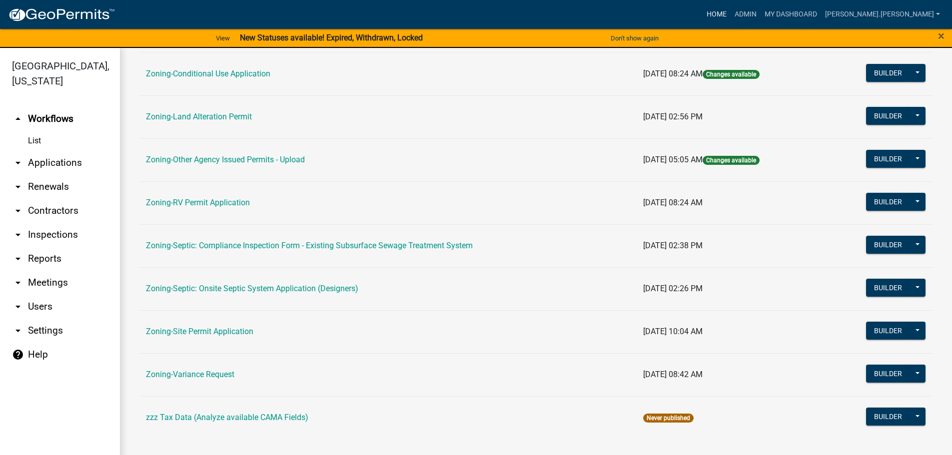
click at [730, 11] on link "Home" at bounding box center [716, 14] width 28 height 19
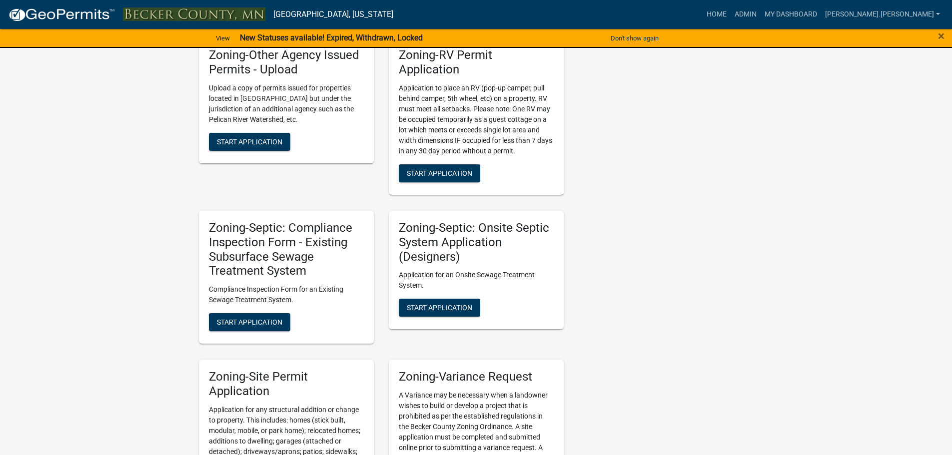
scroll to position [949, 0]
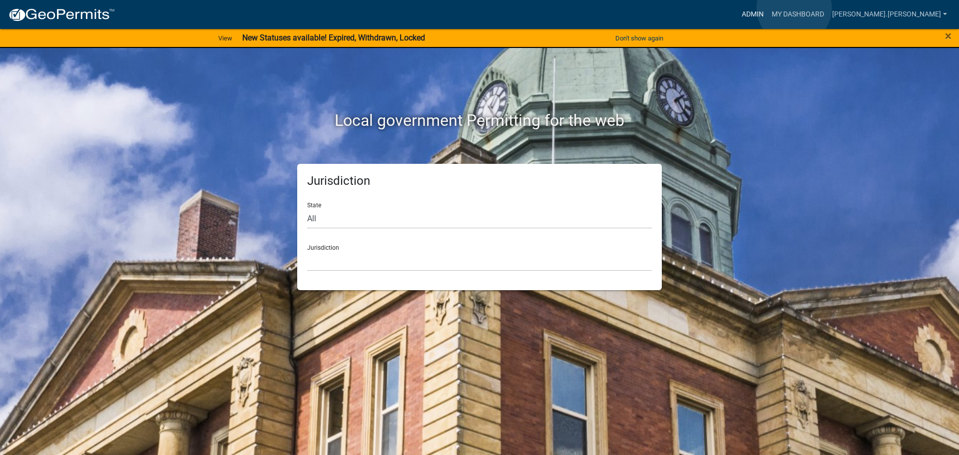
click at [768, 8] on link "Admin" at bounding box center [753, 14] width 30 height 19
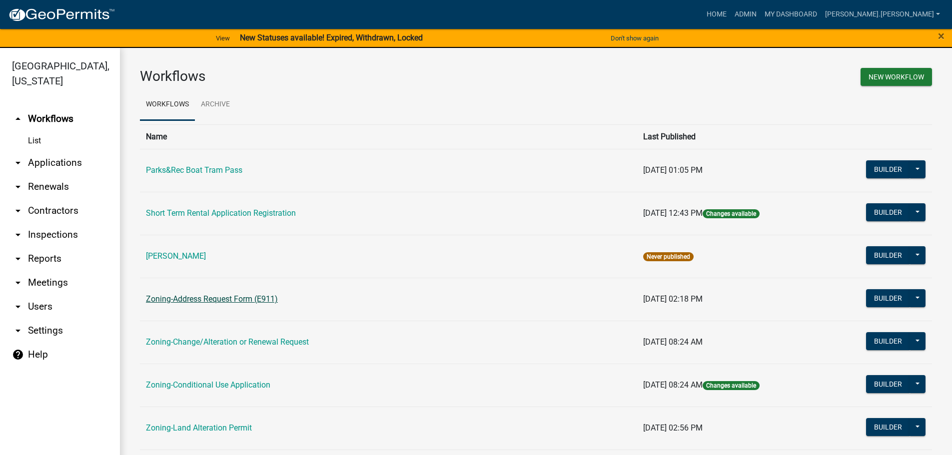
click at [193, 299] on link "Zoning-Address Request Form (E911)" at bounding box center [212, 298] width 132 height 9
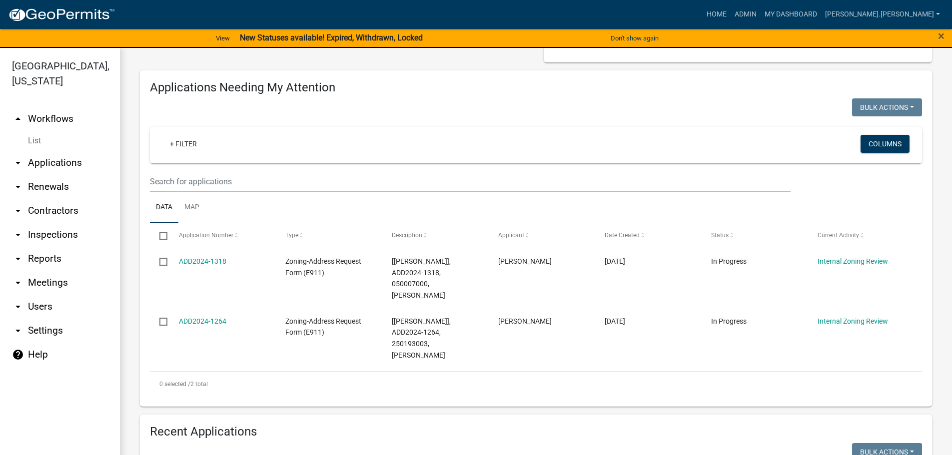
scroll to position [100, 0]
